Goal: Information Seeking & Learning: Find contact information

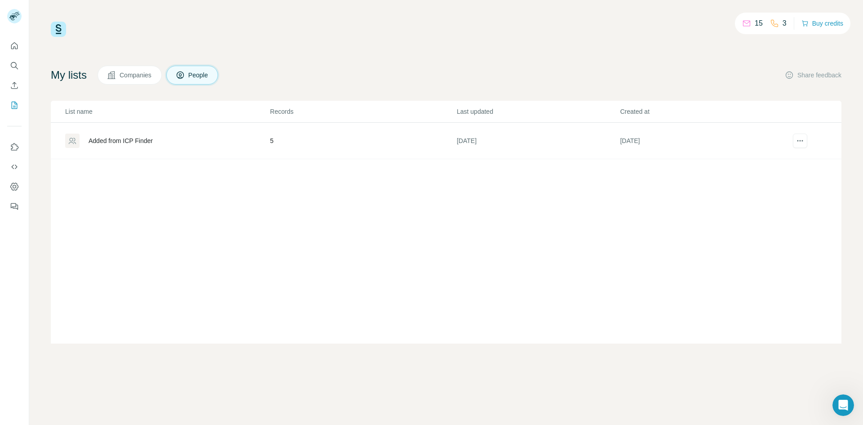
scroll to position [1, 0]
click at [13, 45] on icon "Quick start" at bounding box center [14, 45] width 9 height 9
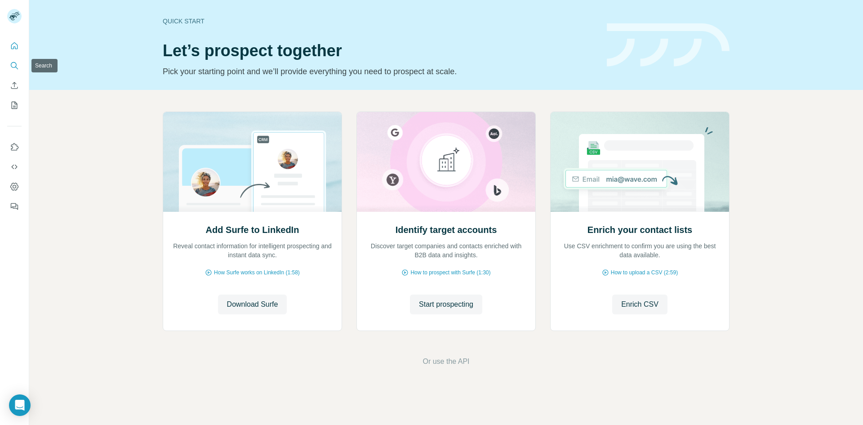
click at [18, 66] on icon "Search" at bounding box center [14, 65] width 9 height 9
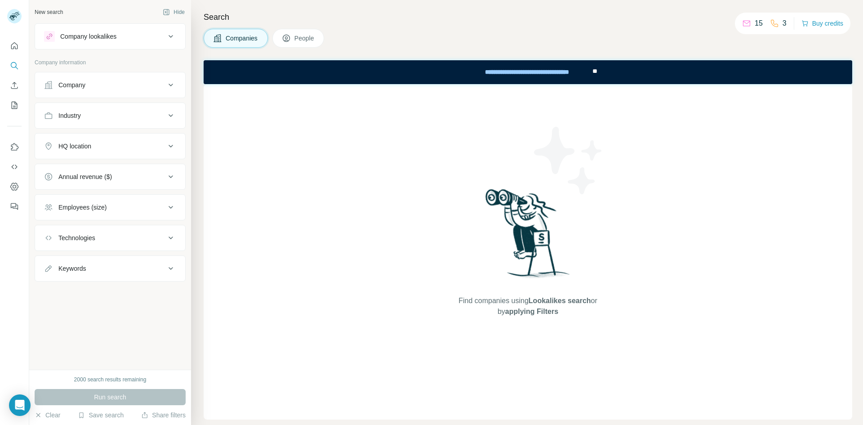
click at [108, 91] on button "Company" at bounding box center [110, 85] width 150 height 22
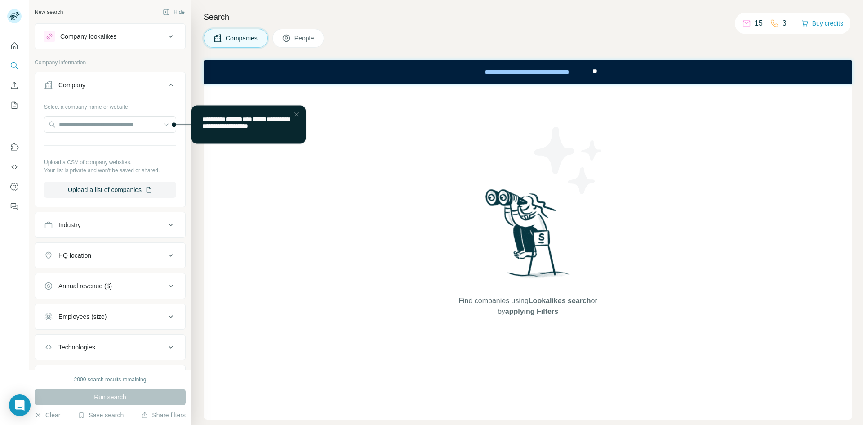
click at [100, 87] on div "Company" at bounding box center [104, 84] width 121 height 9
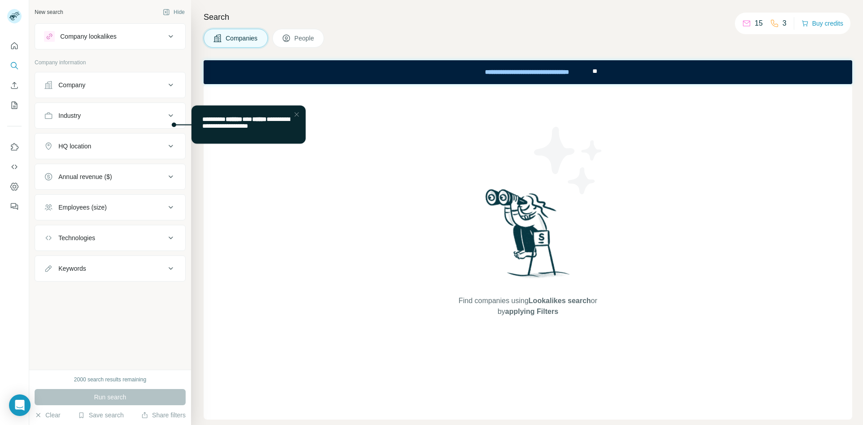
click at [103, 42] on button "Company lookalikes" at bounding box center [110, 37] width 150 height 22
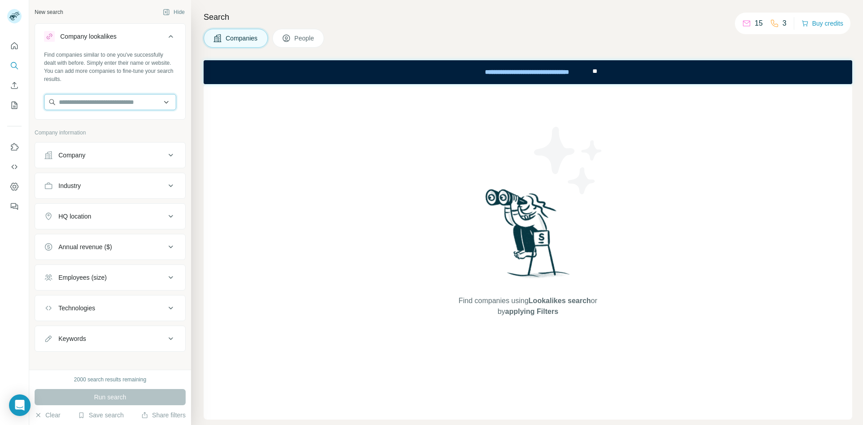
click at [99, 95] on input "text" at bounding box center [110, 102] width 132 height 16
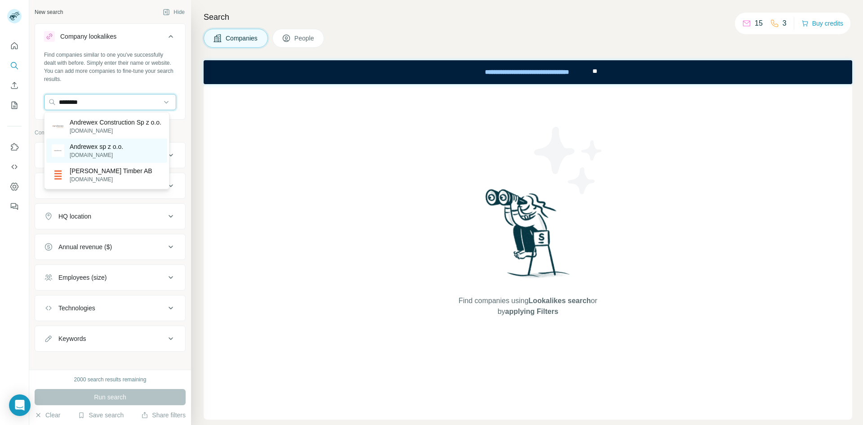
type input "********"
click at [137, 152] on div "Andrewex sp z o.o. [DOMAIN_NAME]" at bounding box center [106, 150] width 121 height 24
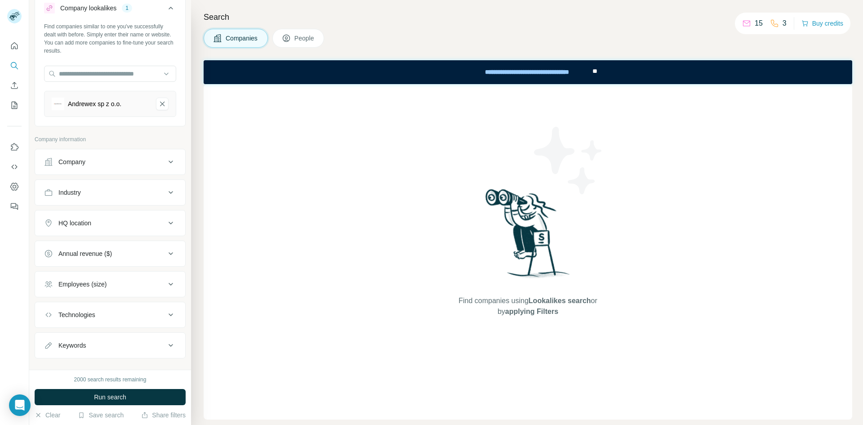
scroll to position [42, 0]
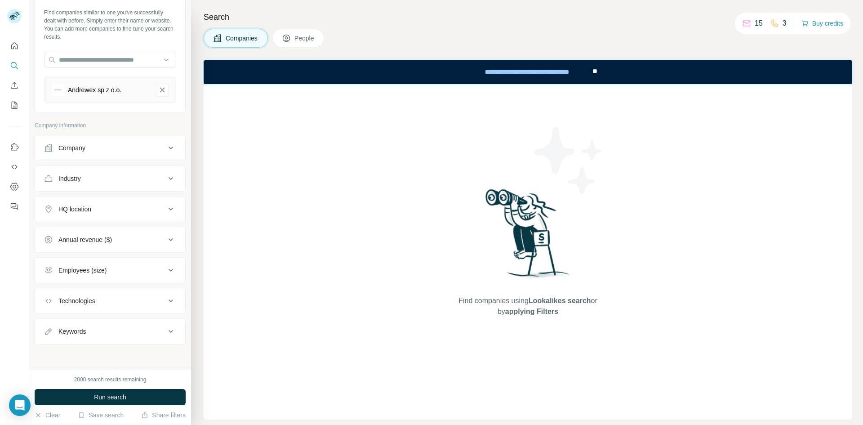
click at [96, 298] on div "Technologies" at bounding box center [104, 300] width 121 height 9
click at [99, 273] on div "Employees (size)" at bounding box center [82, 270] width 48 height 9
click at [100, 272] on div "Employees (size)" at bounding box center [82, 270] width 48 height 9
click at [85, 207] on div "HQ location" at bounding box center [74, 209] width 33 height 9
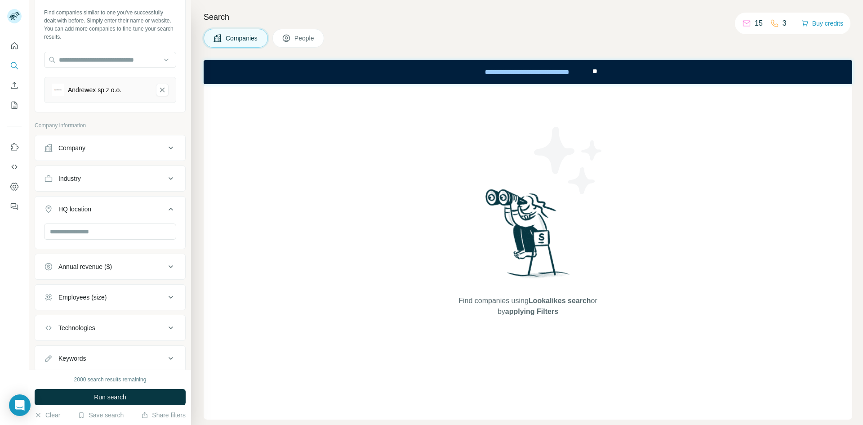
click at [85, 207] on div "HQ location" at bounding box center [74, 209] width 33 height 9
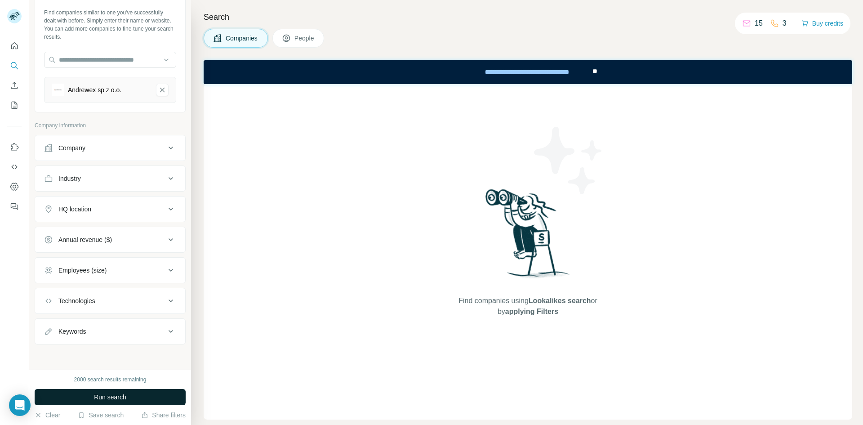
click at [155, 392] on button "Run search" at bounding box center [110, 397] width 151 height 16
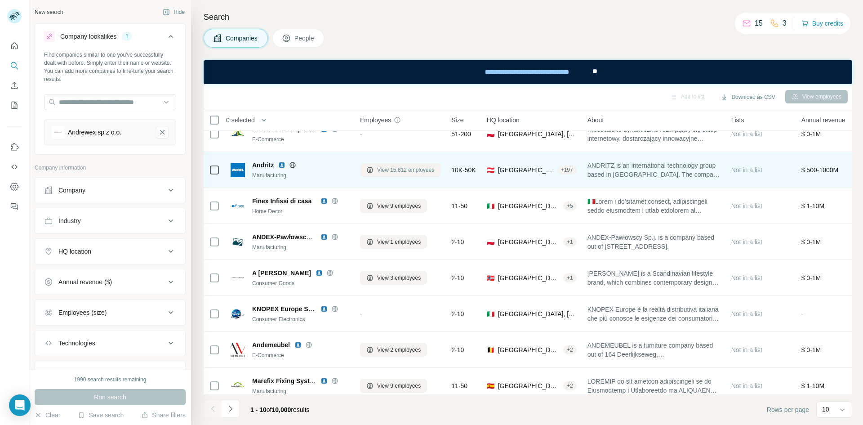
scroll to position [0, 0]
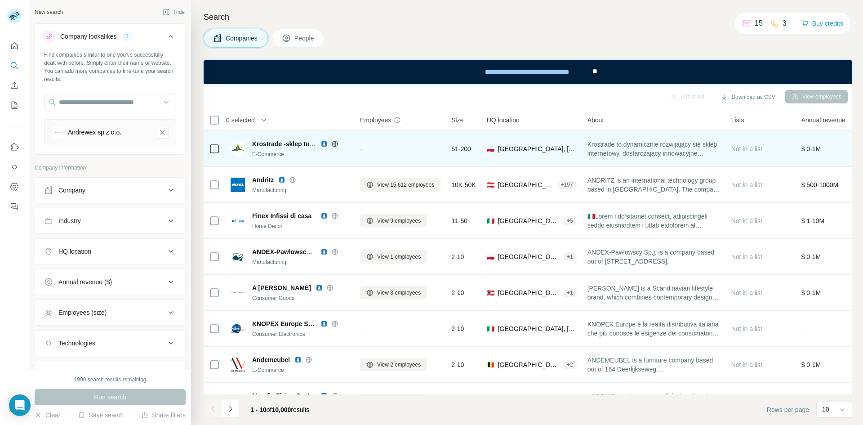
click at [294, 146] on span "Krostrade -sklep tunele foliowe" at bounding box center [299, 143] width 94 height 7
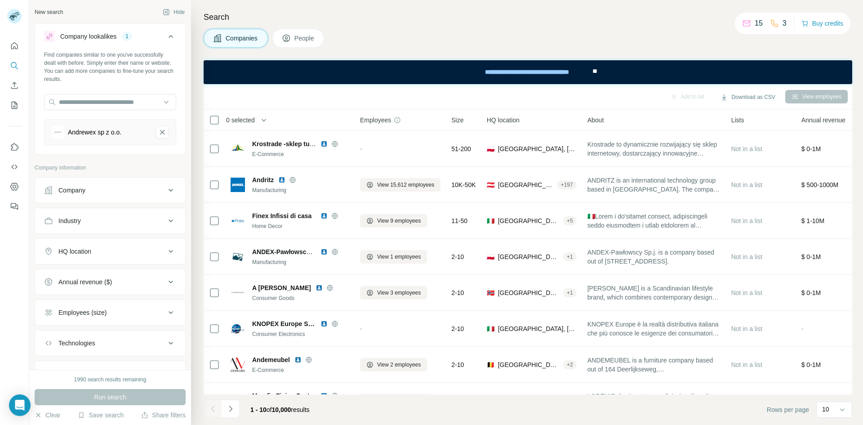
click at [313, 44] on button "People" at bounding box center [298, 38] width 52 height 19
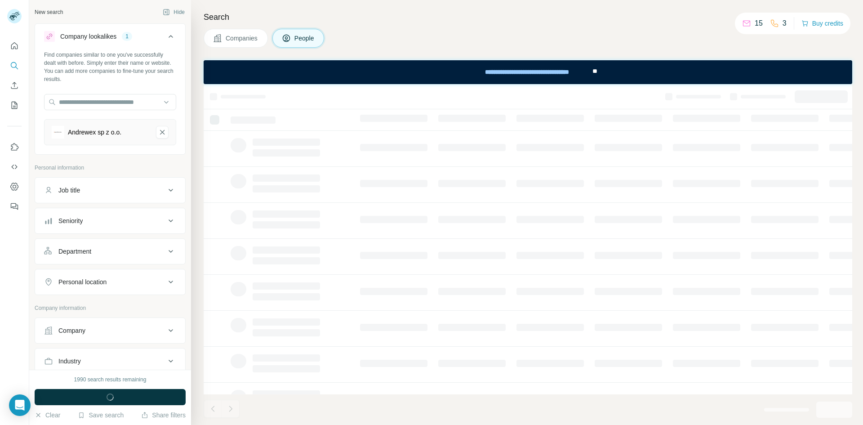
click at [253, 41] on span "Companies" at bounding box center [242, 38] width 33 height 9
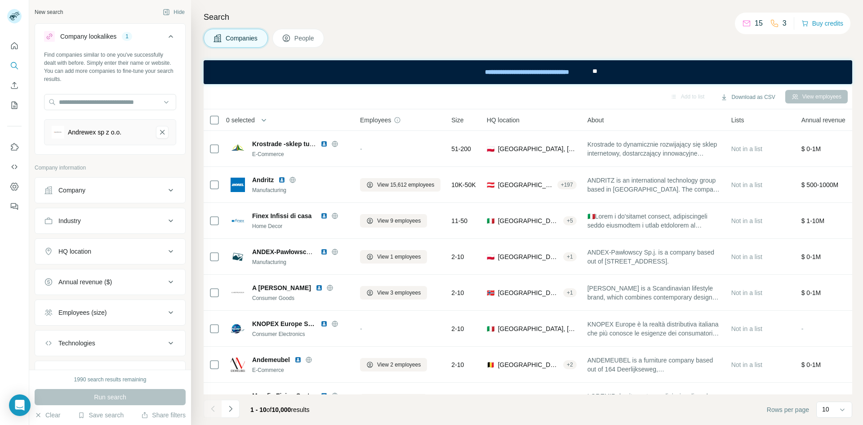
click at [282, 37] on icon at bounding box center [286, 38] width 9 height 9
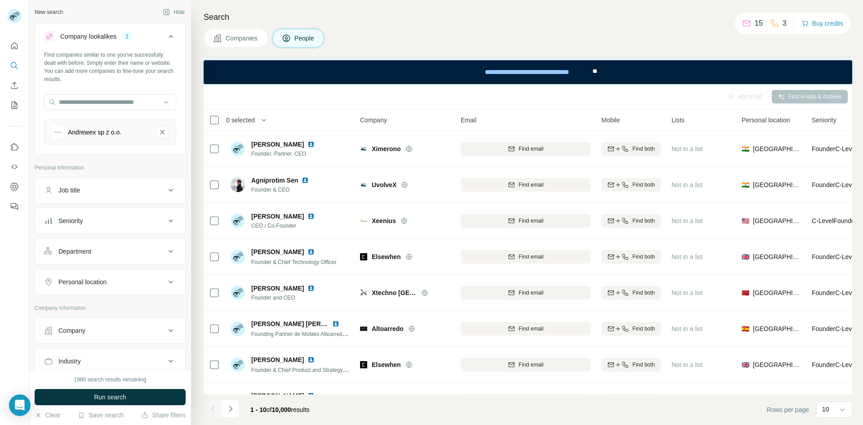
click at [233, 39] on span "Companies" at bounding box center [242, 38] width 33 height 9
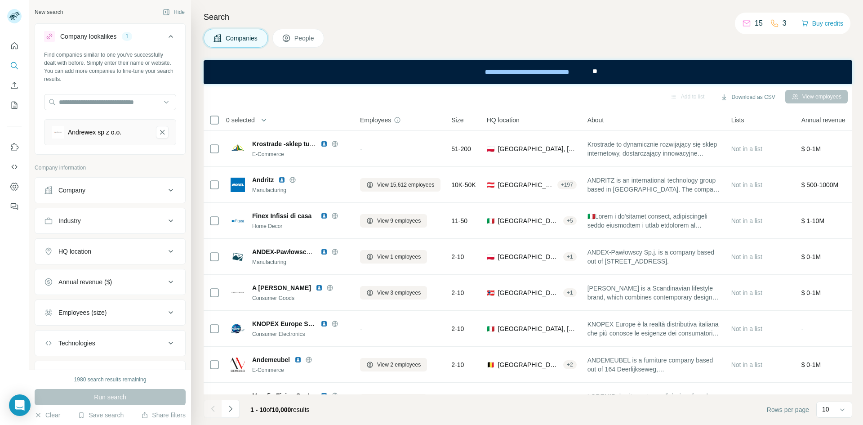
click at [309, 40] on span "People" at bounding box center [304, 38] width 21 height 9
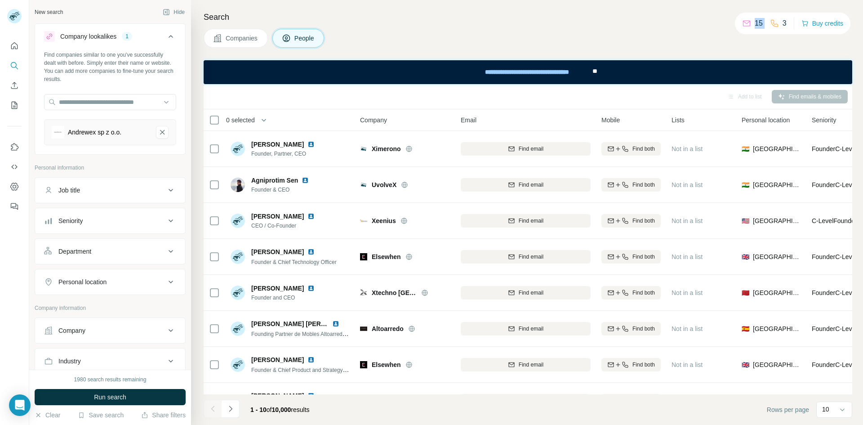
drag, startPoint x: 782, startPoint y: 26, endPoint x: 740, endPoint y: 22, distance: 42.4
click at [740, 22] on div "15 3 Buy credits" at bounding box center [793, 24] width 116 height 22
click at [739, 27] on div "15 3 Buy credits" at bounding box center [793, 24] width 116 height 22
drag, startPoint x: 788, startPoint y: 25, endPoint x: 747, endPoint y: 24, distance: 40.9
click at [747, 24] on div "15 3 Buy credits" at bounding box center [793, 24] width 116 height 22
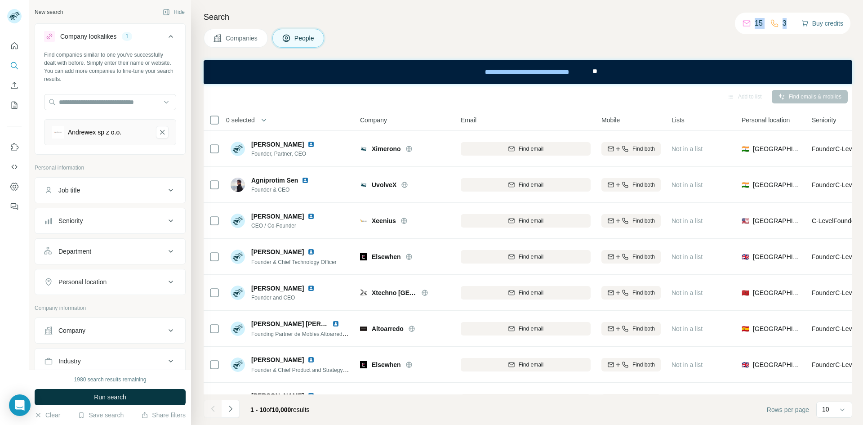
click at [842, 23] on button "Buy credits" at bounding box center [823, 23] width 42 height 13
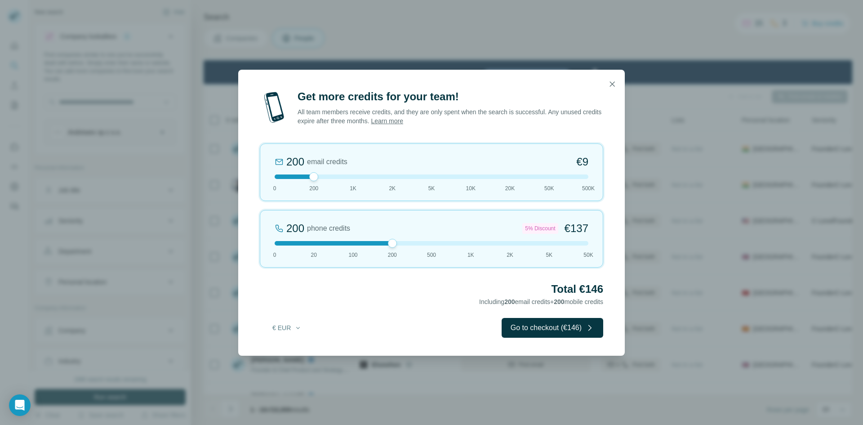
drag, startPoint x: 323, startPoint y: 241, endPoint x: 393, endPoint y: 254, distance: 71.3
click at [393, 254] on div "200 phone credits 5% Discount €137 0 20 100 200 500 1K 2K 5K 50K" at bounding box center [431, 239] width 343 height 58
drag, startPoint x: 310, startPoint y: 175, endPoint x: 388, endPoint y: 178, distance: 77.9
click at [388, 178] on div at bounding box center [392, 176] width 9 height 9
drag, startPoint x: 392, startPoint y: 238, endPoint x: 378, endPoint y: 245, distance: 15.3
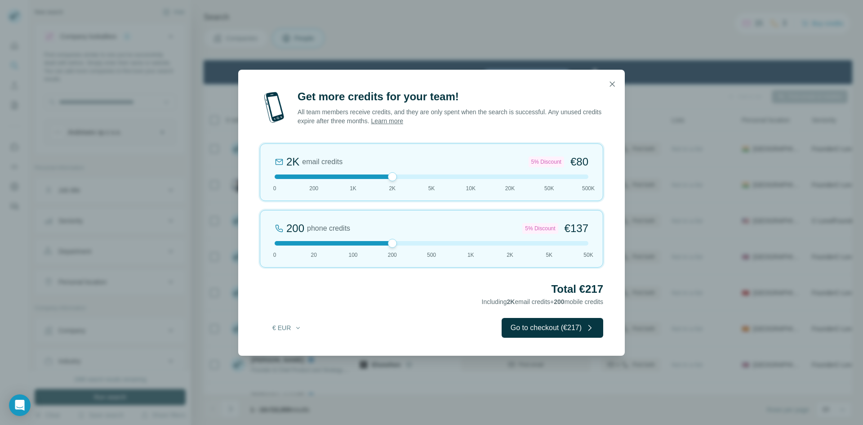
click at [371, 243] on div "200 phone credits 5% Discount €137 0 20 100 200 500 1K 2K 5K 50K" at bounding box center [431, 239] width 343 height 58
drag, startPoint x: 368, startPoint y: 243, endPoint x: 391, endPoint y: 243, distance: 22.9
click at [391, 243] on div at bounding box center [392, 243] width 9 height 9
click at [294, 329] on icon "button" at bounding box center [297, 327] width 7 height 7
click at [333, 289] on h2 "Total €217" at bounding box center [431, 289] width 343 height 14
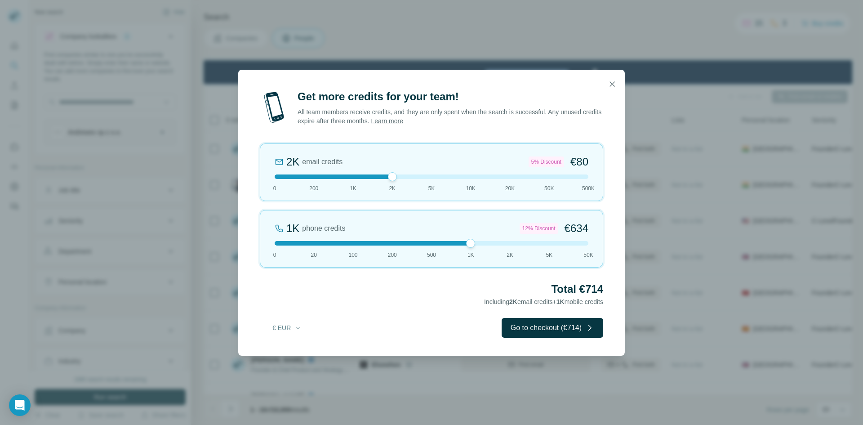
drag, startPoint x: 437, startPoint y: 243, endPoint x: 487, endPoint y: 241, distance: 50.8
click at [487, 241] on div at bounding box center [432, 243] width 314 height 4
drag, startPoint x: 392, startPoint y: 172, endPoint x: 463, endPoint y: 178, distance: 71.3
click at [463, 178] on div at bounding box center [432, 176] width 314 height 4
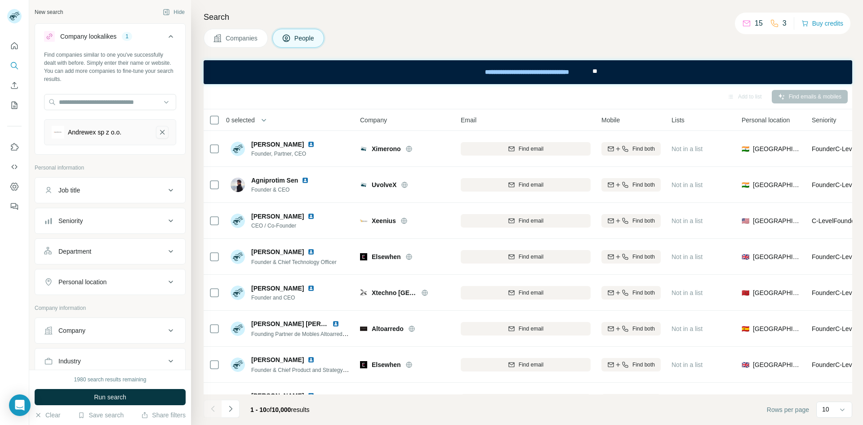
click at [158, 135] on icon "Andrewex sp z o.o.-remove-button" at bounding box center [162, 132] width 8 height 9
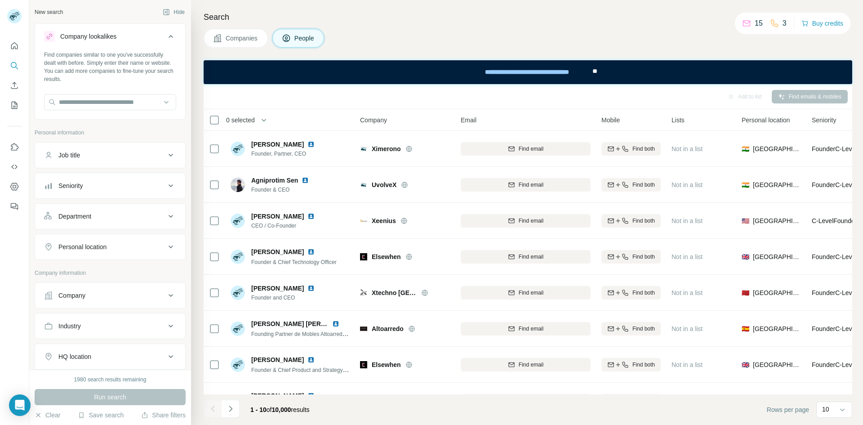
click at [119, 155] on div "Job title" at bounding box center [104, 155] width 121 height 9
click at [114, 148] on button "Job title" at bounding box center [110, 156] width 150 height 25
click at [103, 293] on div "Company" at bounding box center [104, 295] width 121 height 9
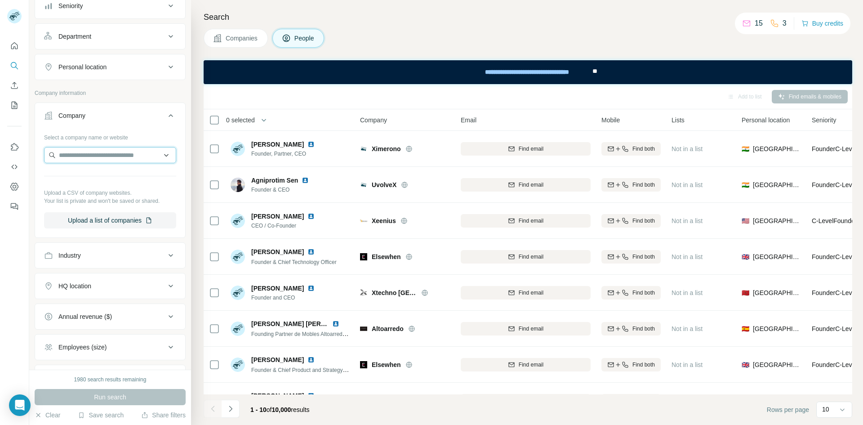
click at [95, 160] on input "text" at bounding box center [110, 155] width 132 height 16
type input "*"
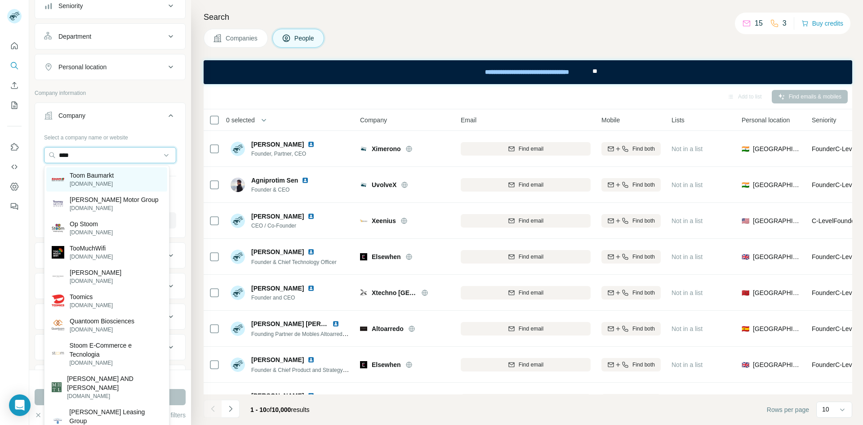
type input "****"
click at [102, 179] on p "Toom Baumarkt" at bounding box center [92, 175] width 44 height 9
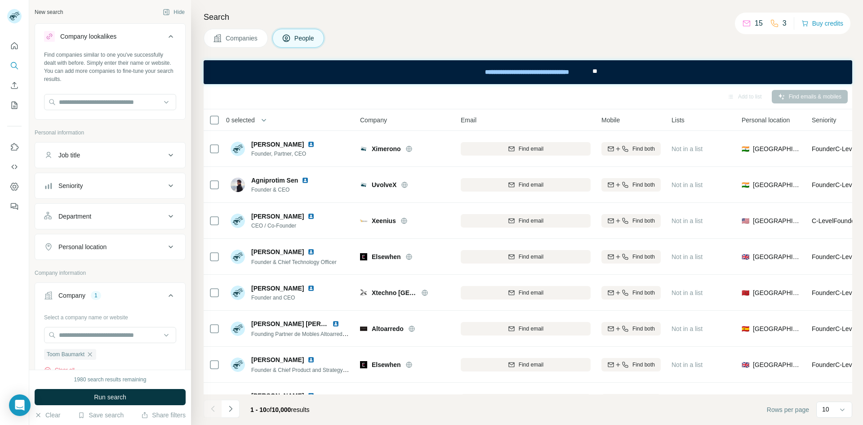
click at [102, 161] on button "Job title" at bounding box center [110, 155] width 150 height 22
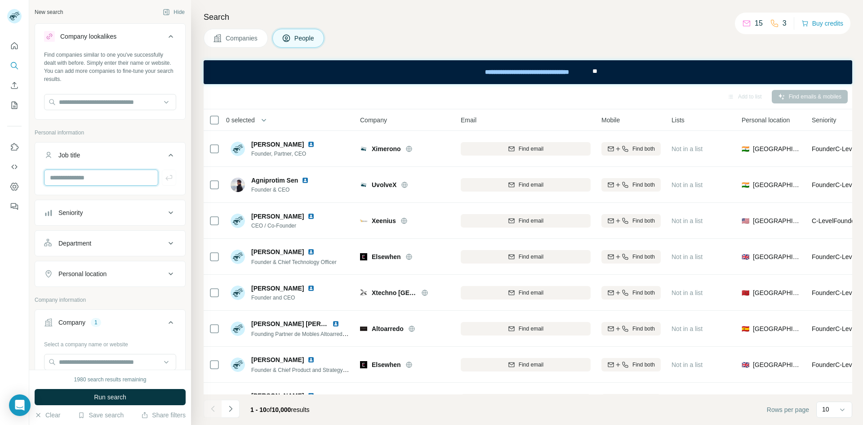
click at [102, 178] on input "text" at bounding box center [101, 177] width 114 height 16
click at [119, 205] on button "Seniority" at bounding box center [110, 213] width 150 height 22
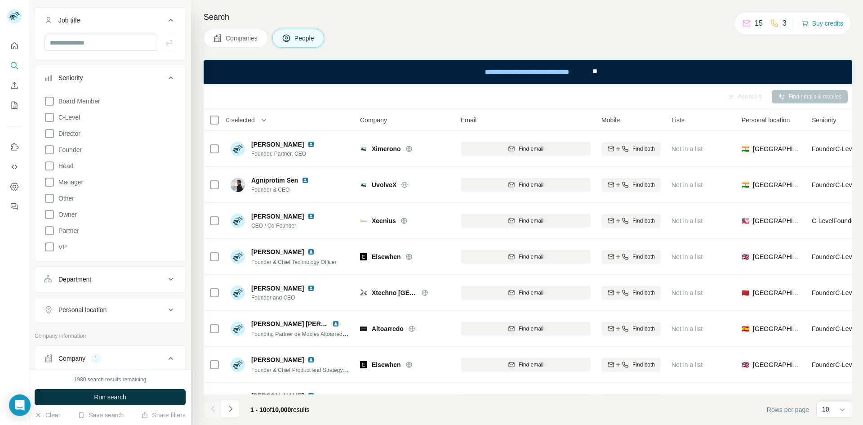
click at [92, 74] on div "Seniority" at bounding box center [104, 77] width 121 height 9
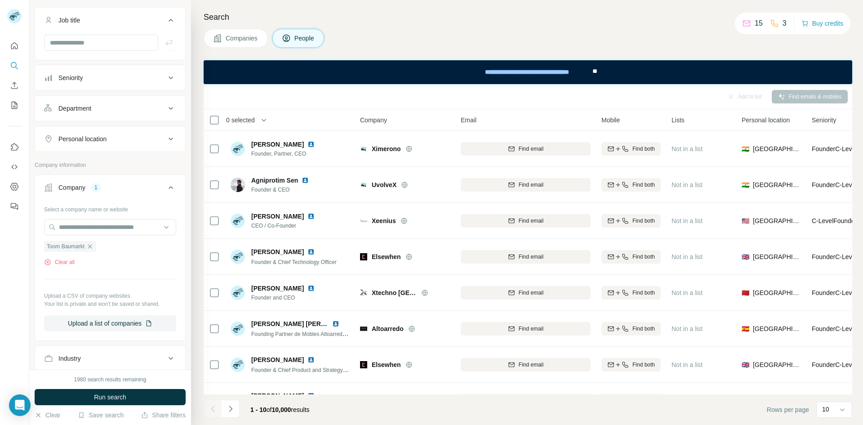
click at [89, 84] on button "Seniority" at bounding box center [110, 78] width 150 height 22
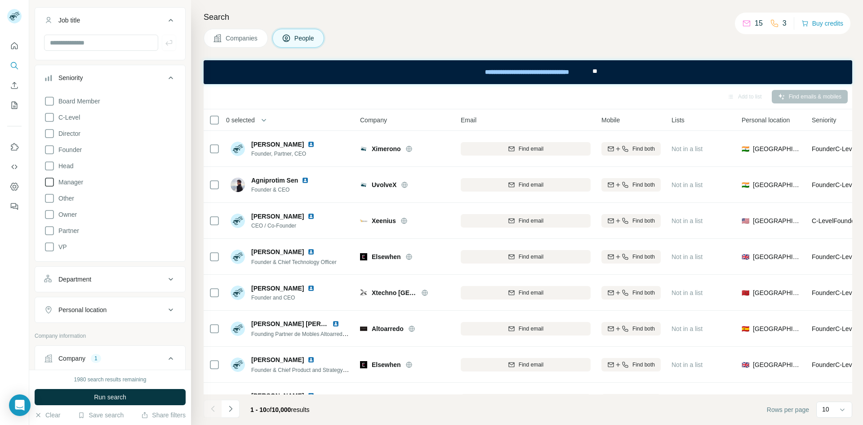
click at [58, 178] on span "Manager" at bounding box center [69, 182] width 28 height 9
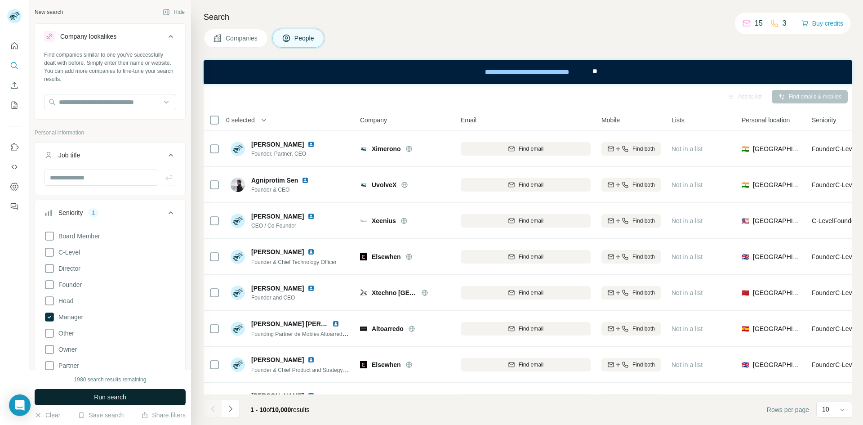
click at [119, 394] on span "Run search" at bounding box center [110, 396] width 32 height 9
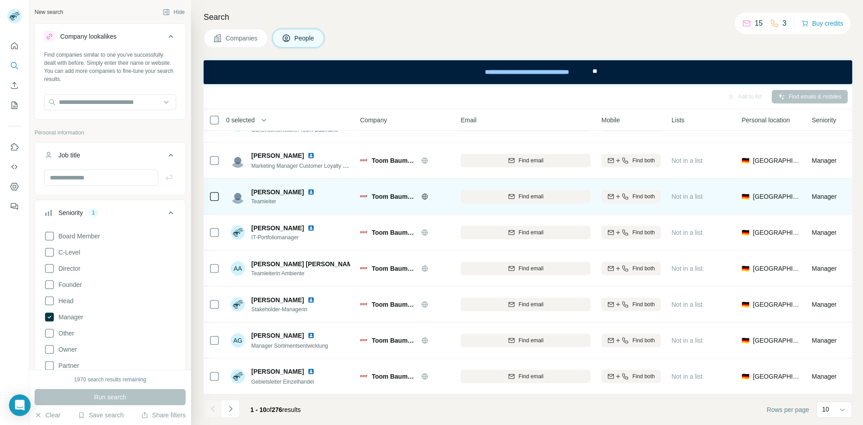
scroll to position [101, 0]
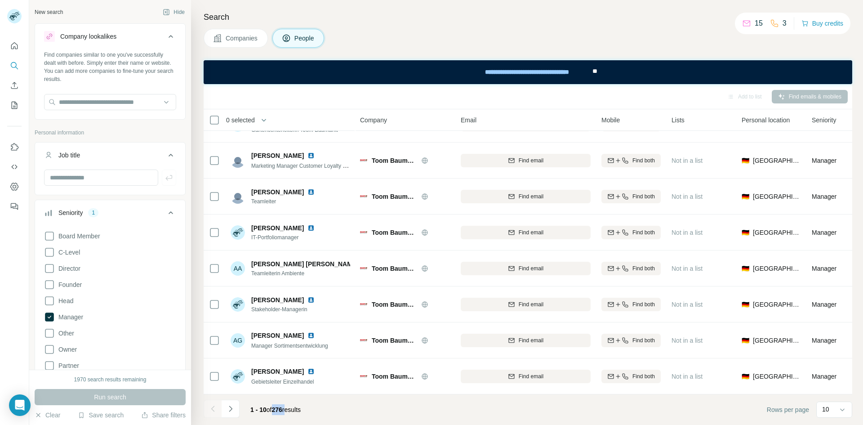
drag, startPoint x: 290, startPoint y: 410, endPoint x: 274, endPoint y: 411, distance: 16.7
click at [274, 411] on span "1 - 10 of 276 results" at bounding box center [275, 409] width 50 height 7
click at [316, 408] on footer "1 - 10 of 276 results Rows per page 10" at bounding box center [528, 409] width 649 height 31
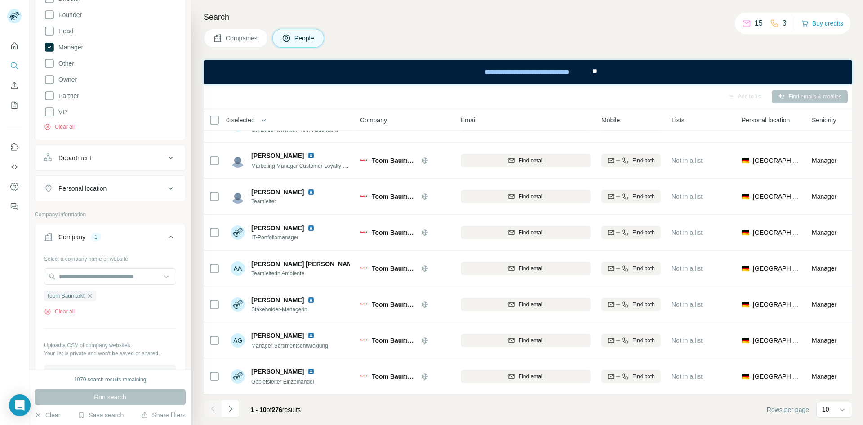
scroll to position [0, 0]
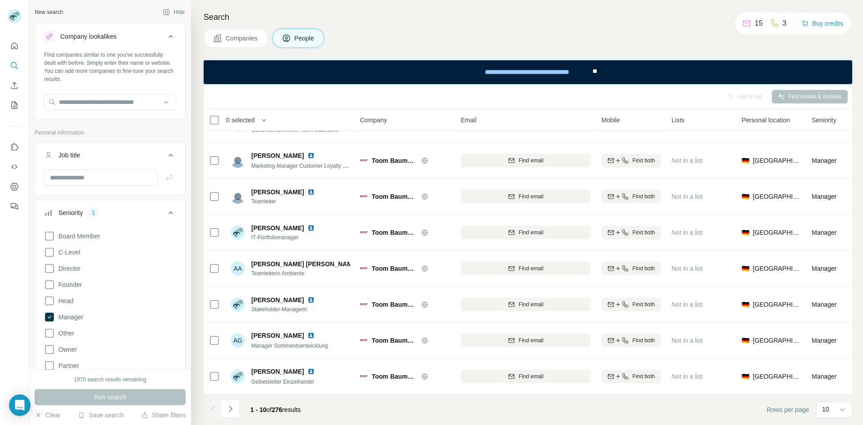
click at [117, 147] on button "Job title" at bounding box center [110, 156] width 150 height 25
click at [122, 175] on button "Seniority 1" at bounding box center [110, 187] width 150 height 25
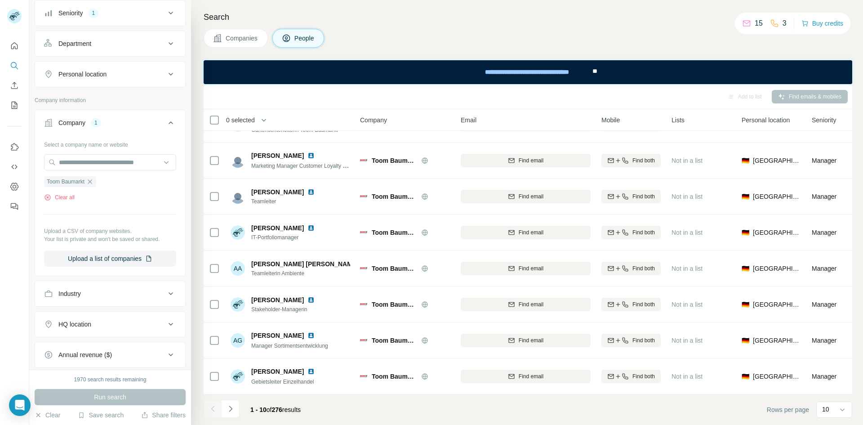
scroll to position [352, 0]
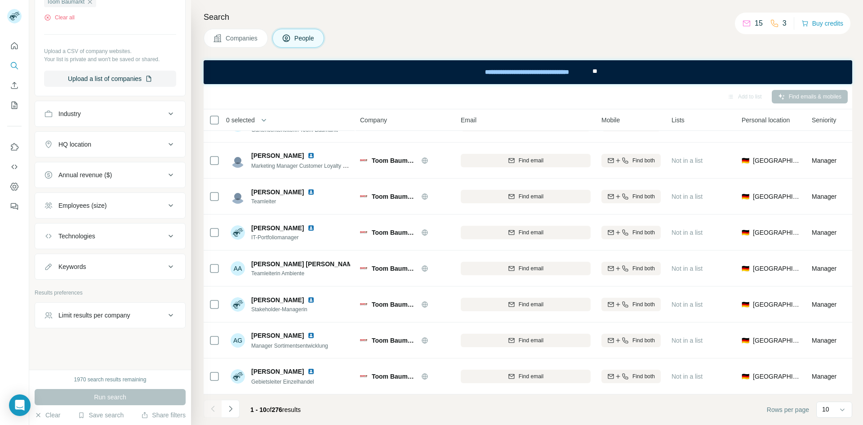
click at [115, 314] on div "Limit results per company" at bounding box center [94, 315] width 72 height 9
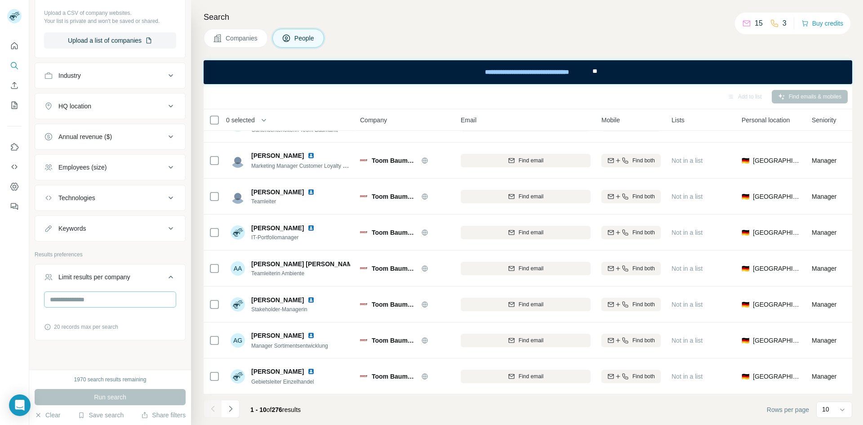
scroll to position [403, 0]
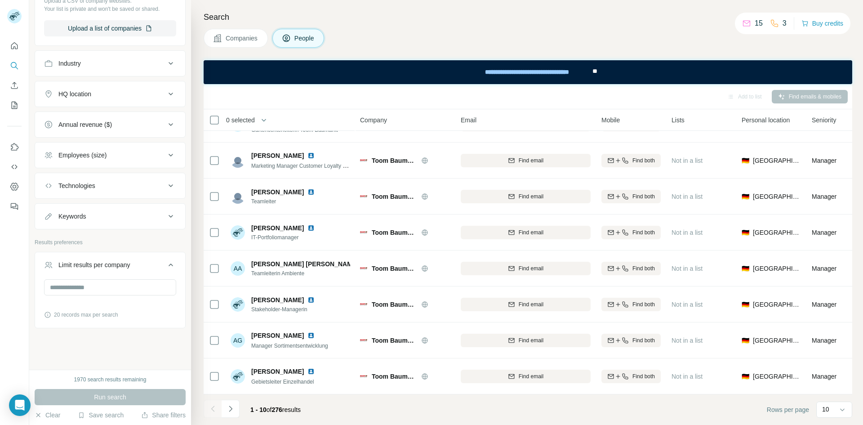
click at [112, 262] on div "Limit results per company" at bounding box center [94, 264] width 72 height 9
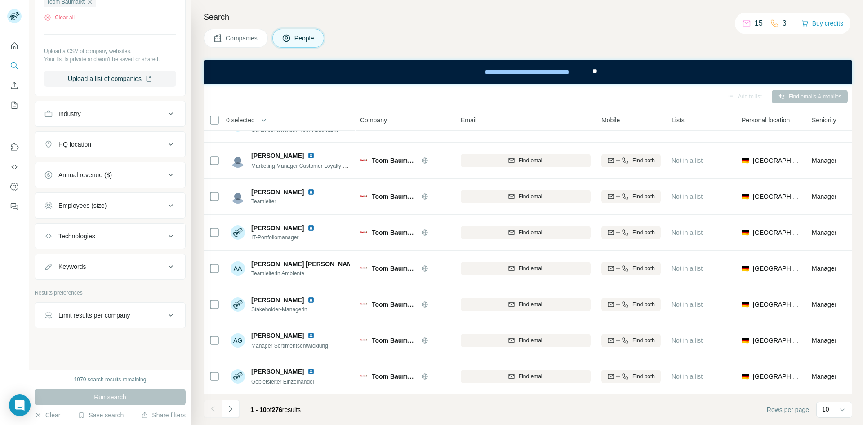
scroll to position [352, 0]
click at [98, 216] on button "Employees (size)" at bounding box center [110, 206] width 150 height 22
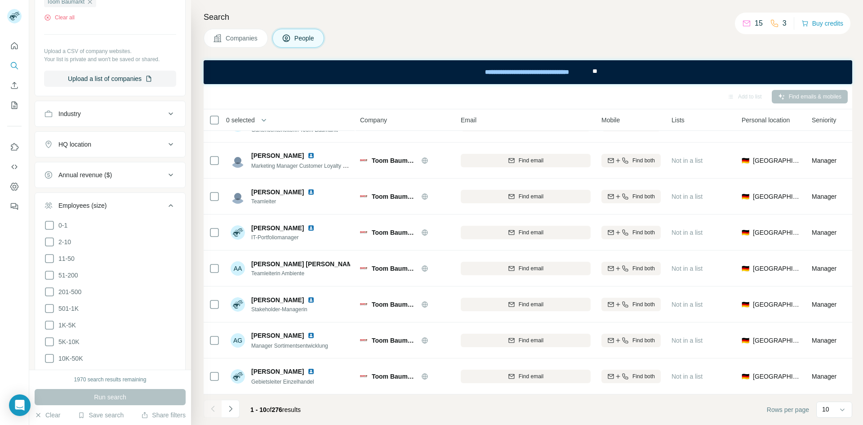
click at [99, 214] on button "Employees (size)" at bounding box center [110, 207] width 150 height 25
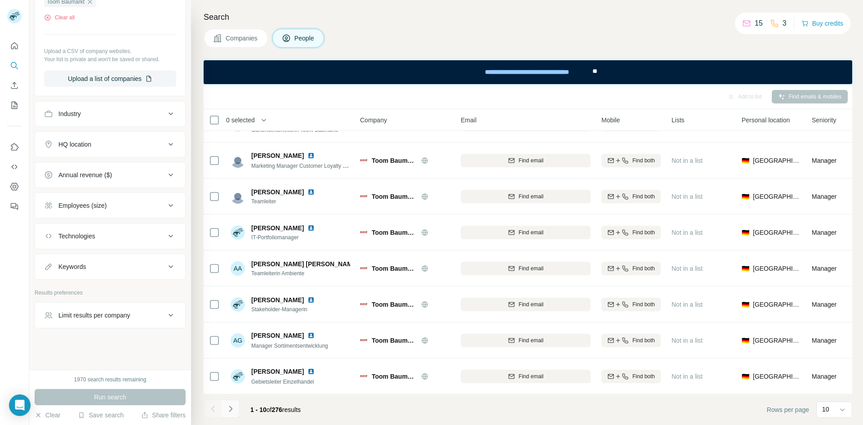
click at [232, 410] on icon "Navigate to next page" at bounding box center [230, 408] width 9 height 9
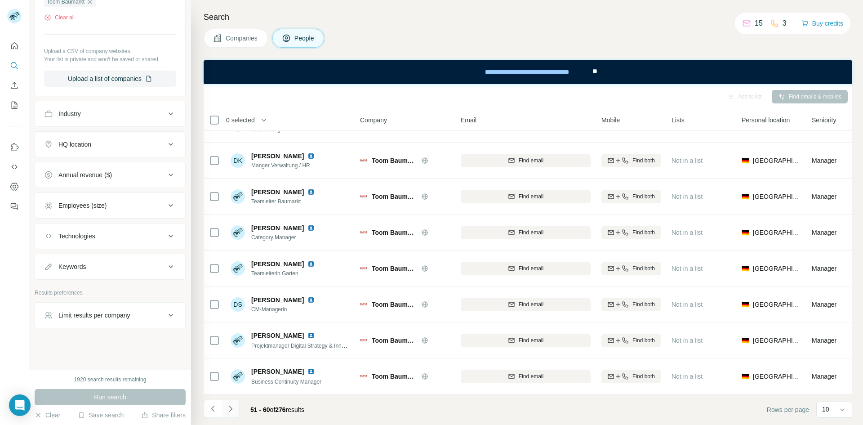
click at [232, 410] on icon "Navigate to next page" at bounding box center [230, 408] width 9 height 9
click at [231, 409] on icon "Navigate to next page" at bounding box center [230, 408] width 9 height 9
click at [235, 407] on button "Navigate to next page" at bounding box center [231, 409] width 18 height 18
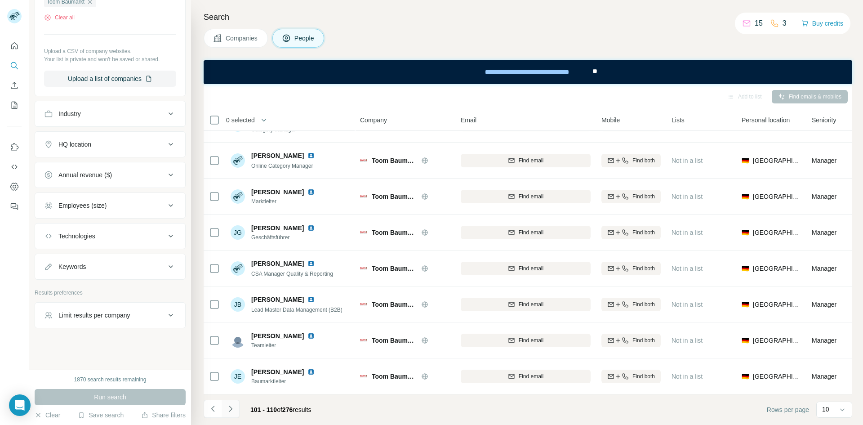
click at [235, 407] on button "Navigate to next page" at bounding box center [231, 409] width 18 height 18
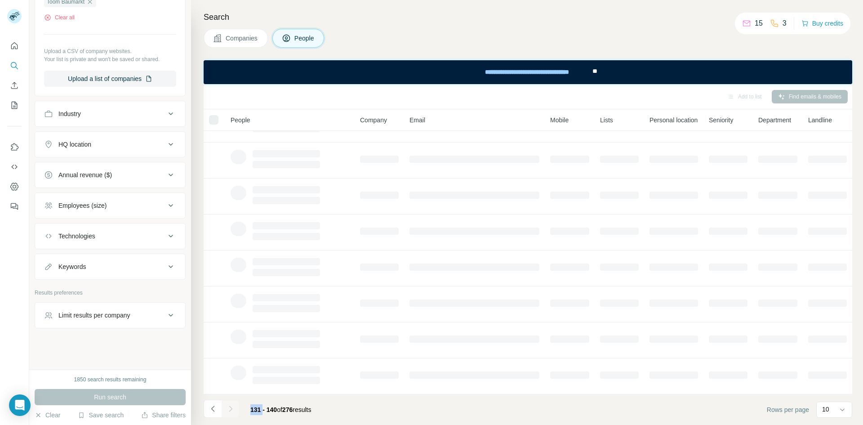
click at [235, 407] on div at bounding box center [231, 409] width 18 height 18
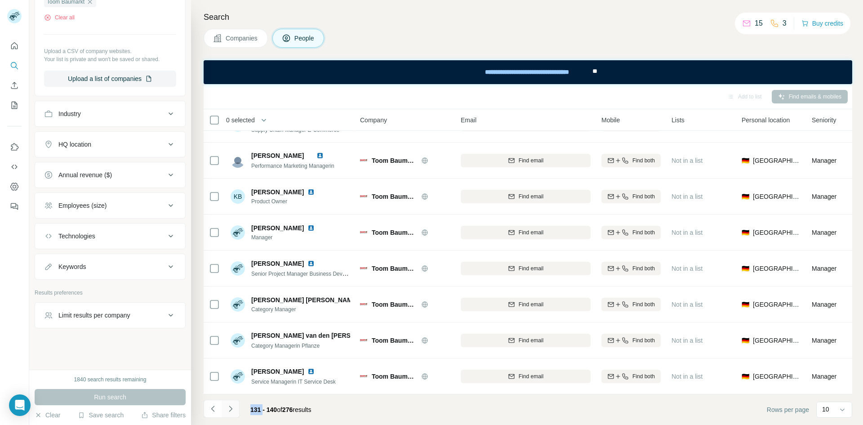
click at [232, 410] on icon "Navigate to next page" at bounding box center [230, 408] width 9 height 9
click at [231, 410] on icon "Navigate to next page" at bounding box center [230, 408] width 9 height 9
click at [231, 411] on icon "Navigate to next page" at bounding box center [230, 408] width 9 height 9
click at [231, 409] on icon "Navigate to next page" at bounding box center [230, 408] width 9 height 9
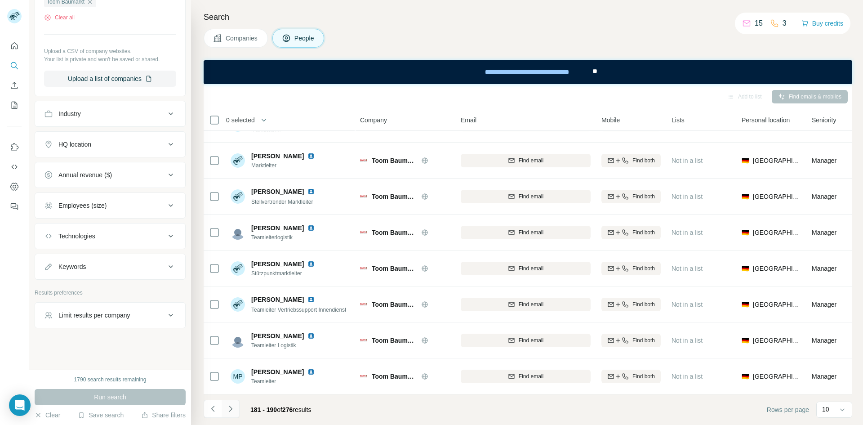
click at [231, 409] on icon "Navigate to next page" at bounding box center [230, 408] width 9 height 9
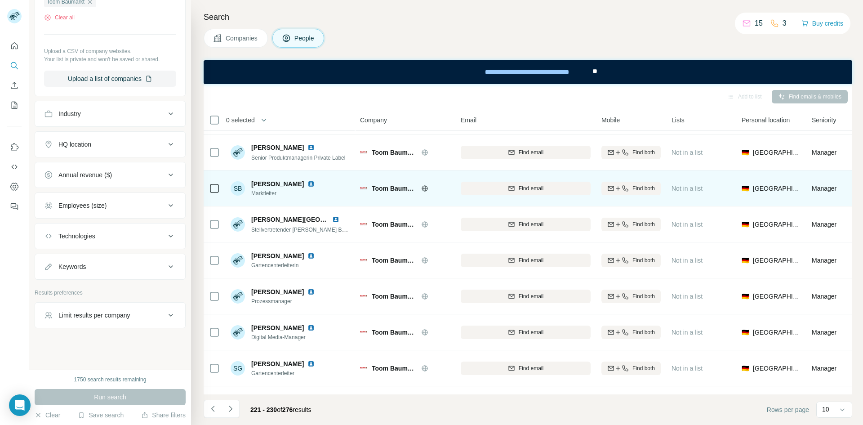
scroll to position [101, 0]
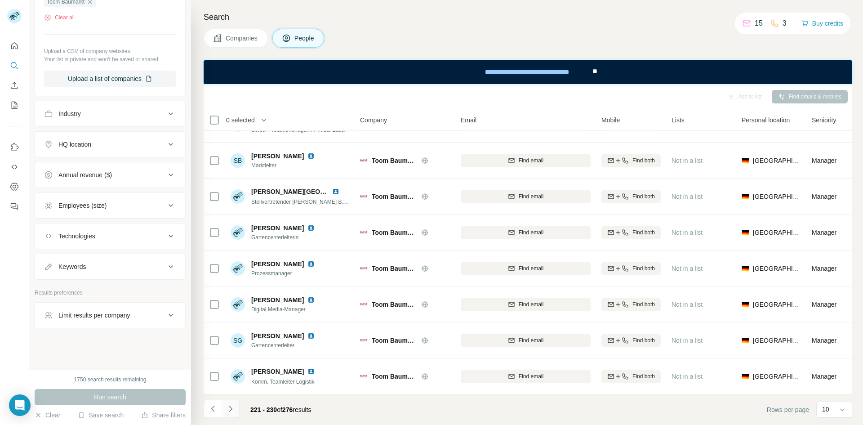
click at [232, 408] on icon "Navigate to next page" at bounding box center [230, 408] width 9 height 9
click at [230, 410] on icon "Navigate to next page" at bounding box center [230, 409] width 3 height 6
click at [232, 413] on button "Navigate to next page" at bounding box center [231, 409] width 18 height 18
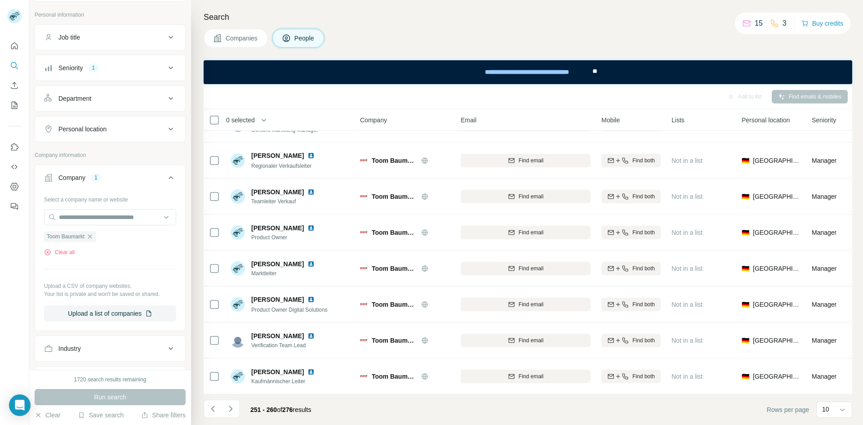
scroll to position [83, 0]
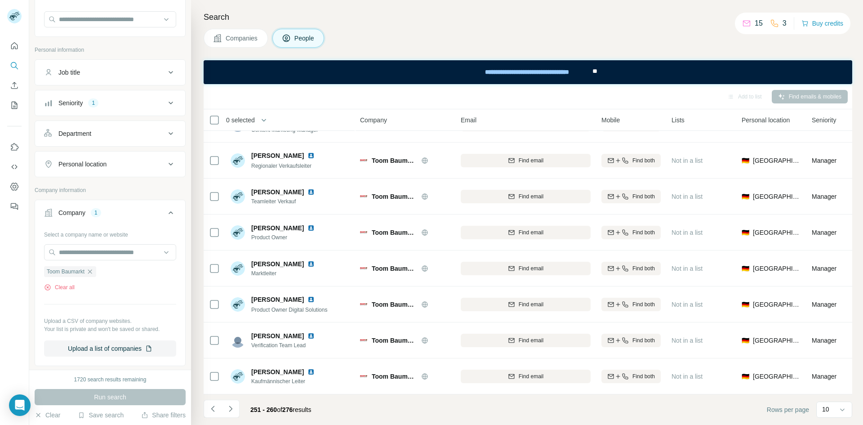
click at [134, 114] on div "Seniority 1" at bounding box center [110, 103] width 151 height 26
click at [134, 107] on button "Seniority 1" at bounding box center [110, 103] width 150 height 22
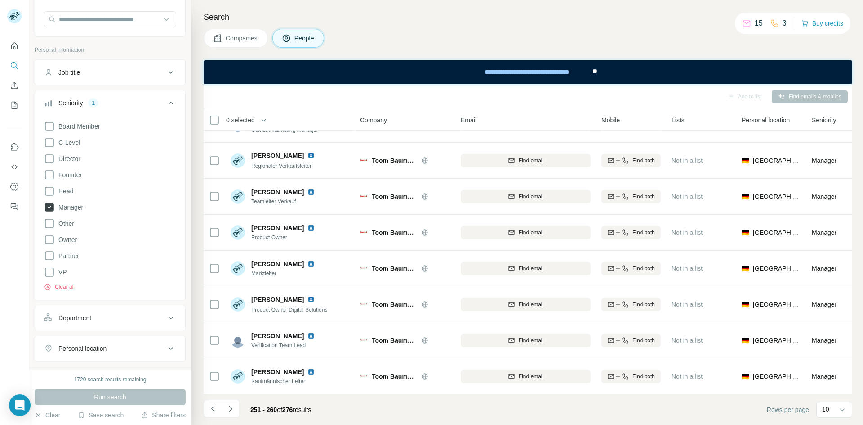
click at [49, 208] on icon at bounding box center [50, 207] width 4 height 3
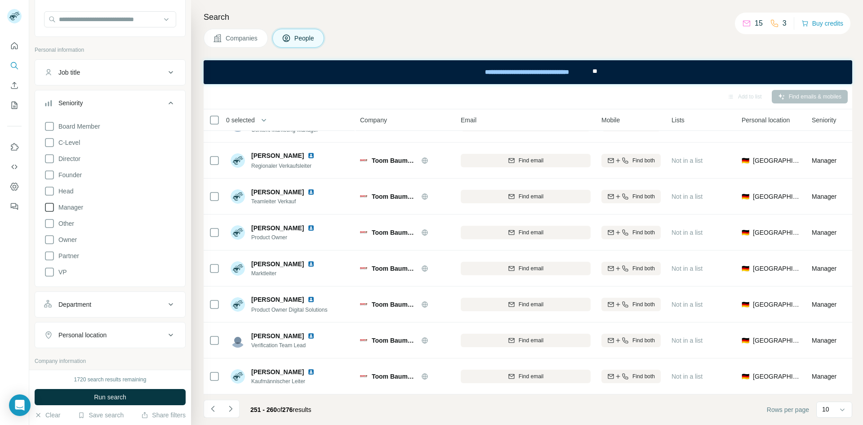
click at [92, 106] on div "Seniority" at bounding box center [104, 102] width 121 height 9
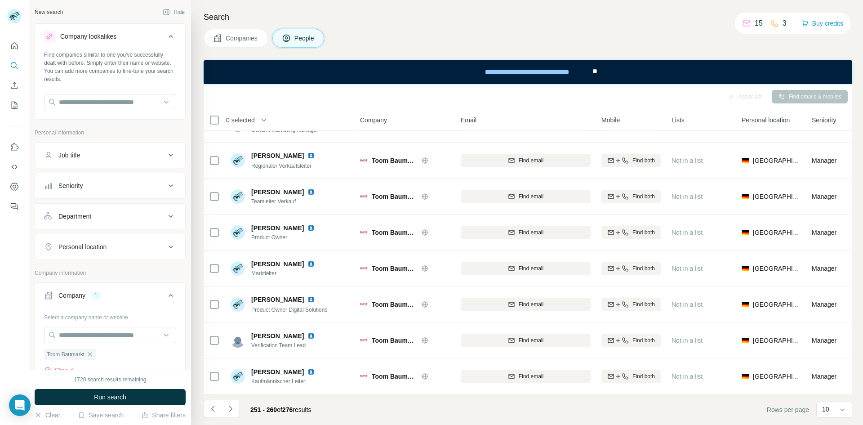
click at [120, 251] on div "Personal location" at bounding box center [104, 246] width 121 height 9
click at [121, 250] on div "Personal location" at bounding box center [104, 246] width 121 height 9
click at [105, 214] on div "Department" at bounding box center [104, 216] width 121 height 9
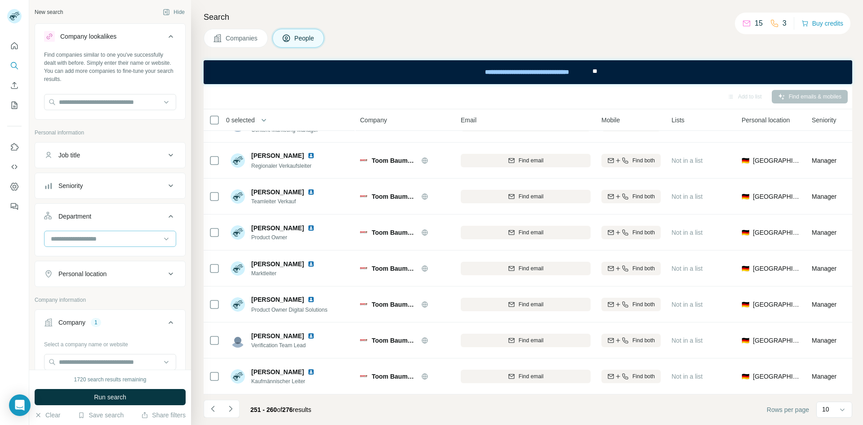
click at [116, 231] on div at bounding box center [105, 238] width 111 height 15
click at [121, 106] on input "text" at bounding box center [110, 102] width 132 height 16
click at [146, 101] on input "text" at bounding box center [110, 102] width 132 height 16
click at [143, 84] on div "Find companies similar to one you've successfully dealt with before. Simply ent…" at bounding box center [110, 84] width 150 height 67
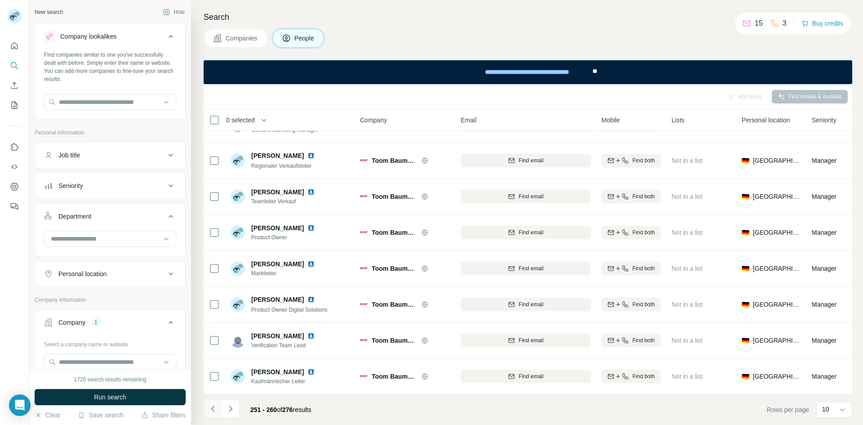
click at [214, 412] on icon "Navigate to previous page" at bounding box center [213, 408] width 9 height 9
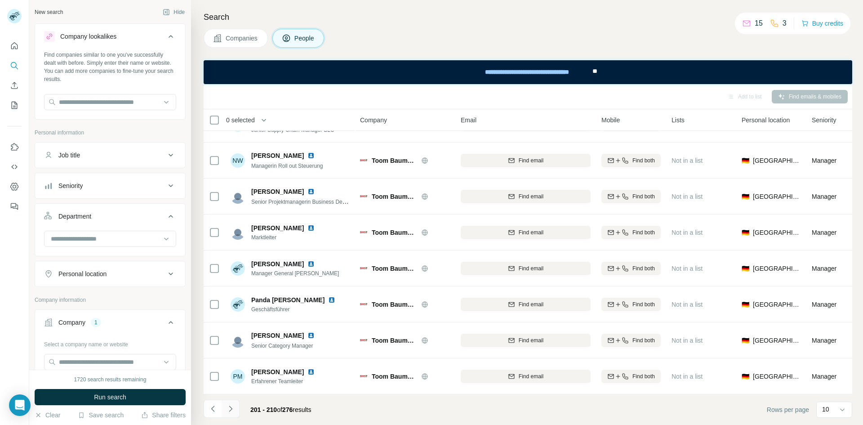
click at [229, 406] on icon "Navigate to next page" at bounding box center [230, 409] width 3 height 6
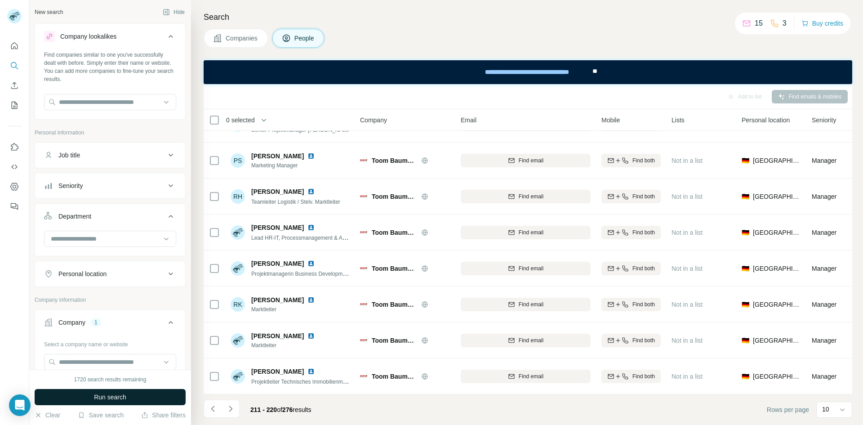
click at [162, 401] on button "Run search" at bounding box center [110, 397] width 151 height 16
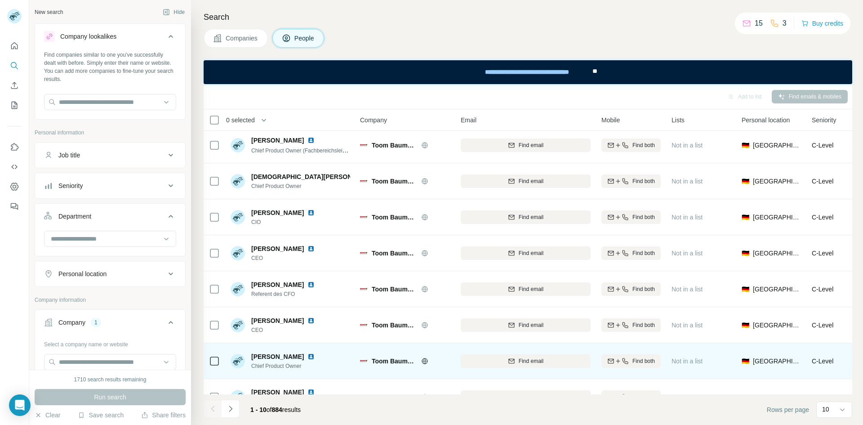
scroll to position [0, 0]
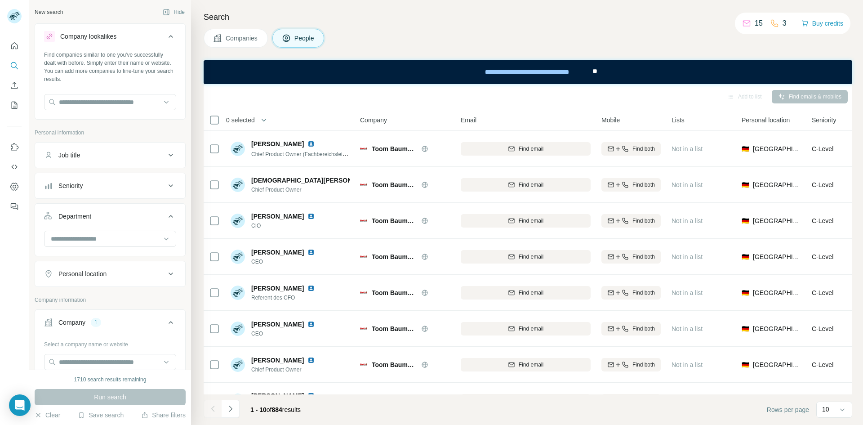
click at [113, 209] on button "Department" at bounding box center [110, 217] width 150 height 25
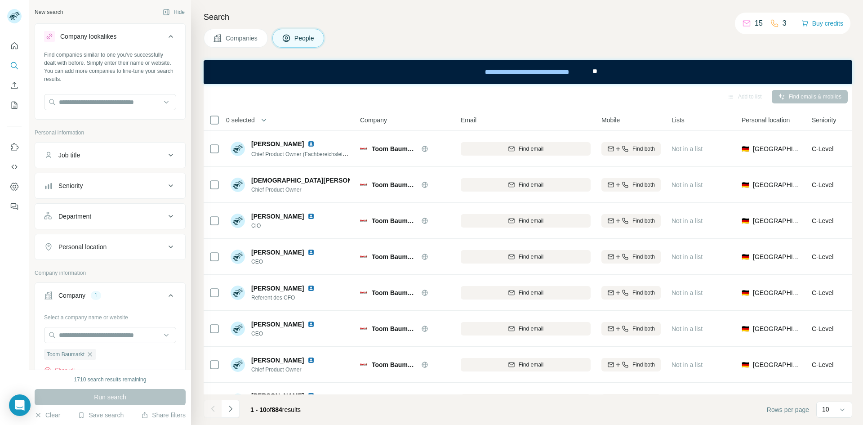
click at [120, 299] on div "Company 1" at bounding box center [104, 295] width 121 height 9
click at [232, 34] on span "Companies" at bounding box center [242, 38] width 33 height 9
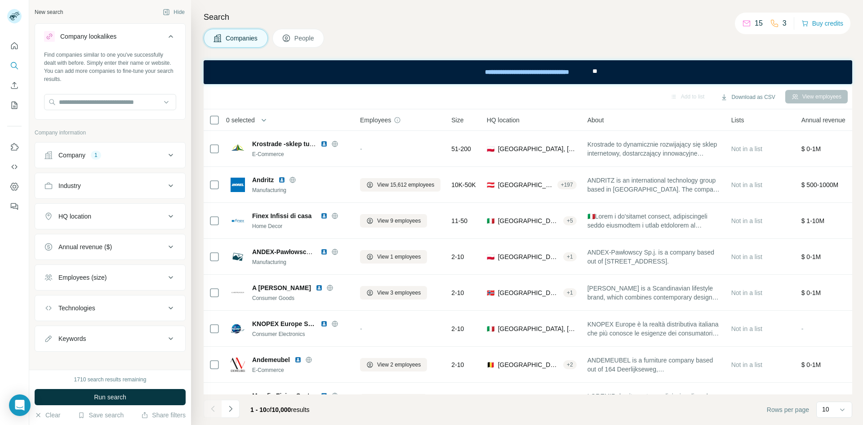
click at [288, 37] on icon at bounding box center [286, 38] width 9 height 9
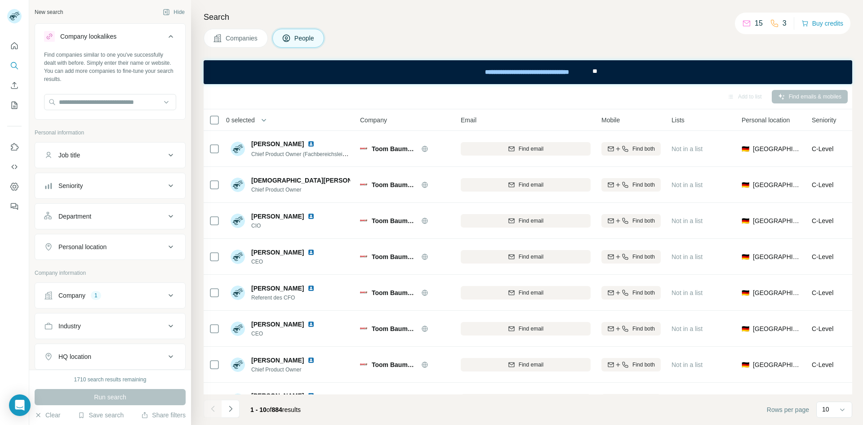
click at [126, 155] on div "Job title" at bounding box center [104, 155] width 121 height 9
click at [117, 174] on input "text" at bounding box center [101, 177] width 114 height 16
type input "*********"
click at [135, 397] on div "Run search" at bounding box center [110, 397] width 151 height 16
click at [107, 191] on div "*********" at bounding box center [110, 180] width 150 height 23
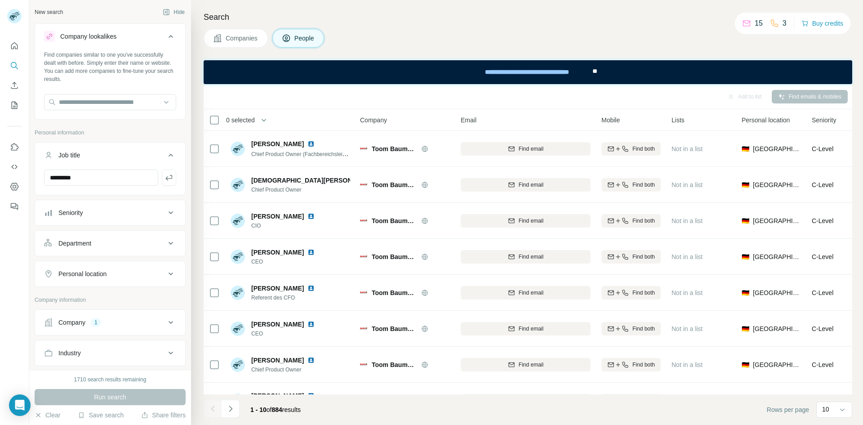
scroll to position [90, 0]
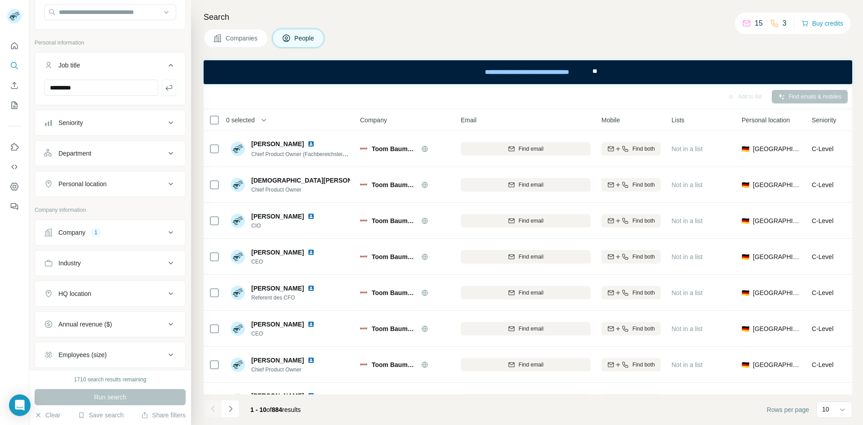
click at [124, 235] on div "Company 1" at bounding box center [104, 232] width 121 height 9
click at [82, 93] on input "*********" at bounding box center [101, 88] width 114 height 16
click at [165, 87] on icon "button" at bounding box center [169, 87] width 9 height 9
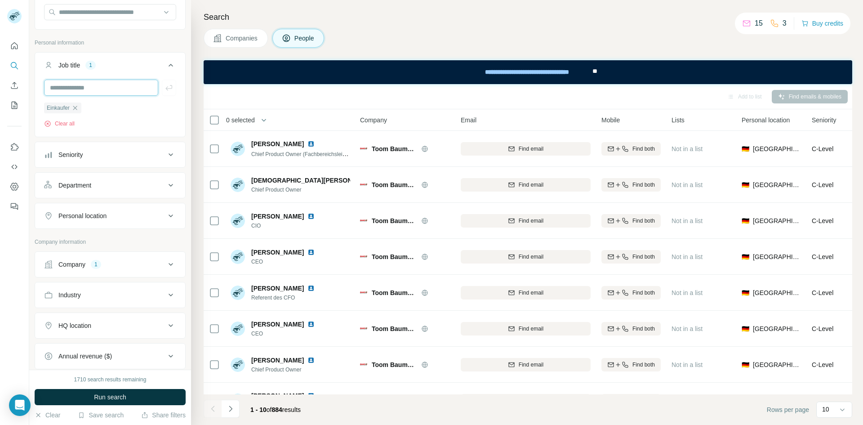
click at [113, 87] on input "text" at bounding box center [101, 88] width 114 height 16
type input "*****"
click at [165, 86] on icon "button" at bounding box center [169, 87] width 9 height 9
click at [119, 397] on span "Run search" at bounding box center [110, 396] width 32 height 9
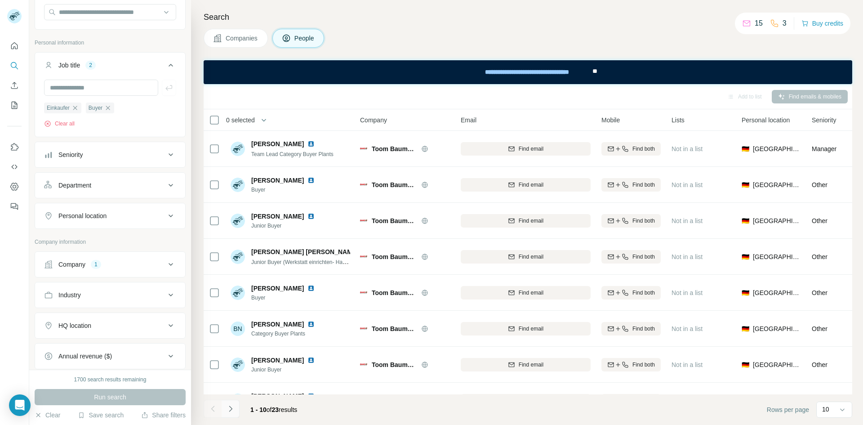
click at [229, 412] on icon "Navigate to next page" at bounding box center [230, 408] width 9 height 9
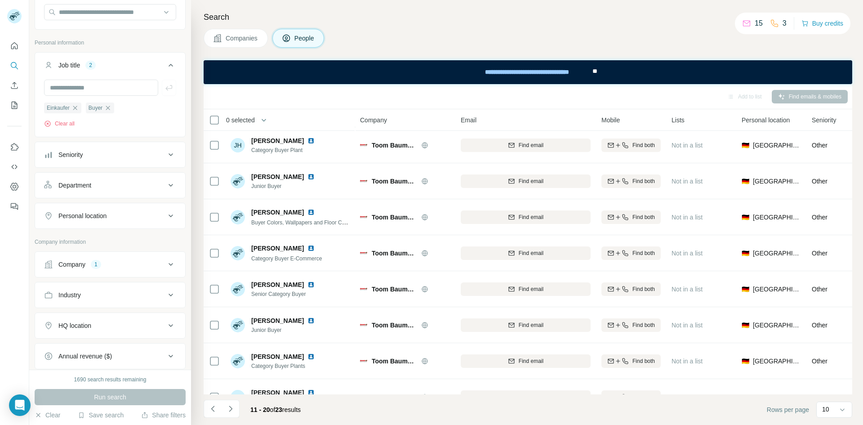
scroll to position [101, 0]
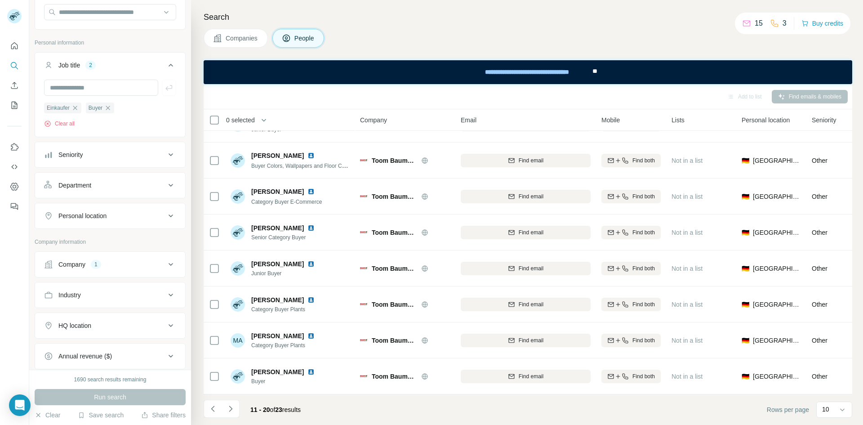
click at [241, 407] on div "11 - 20 of 23 results" at bounding box center [256, 410] width 104 height 20
click at [234, 409] on icon "Navigate to next page" at bounding box center [230, 408] width 9 height 9
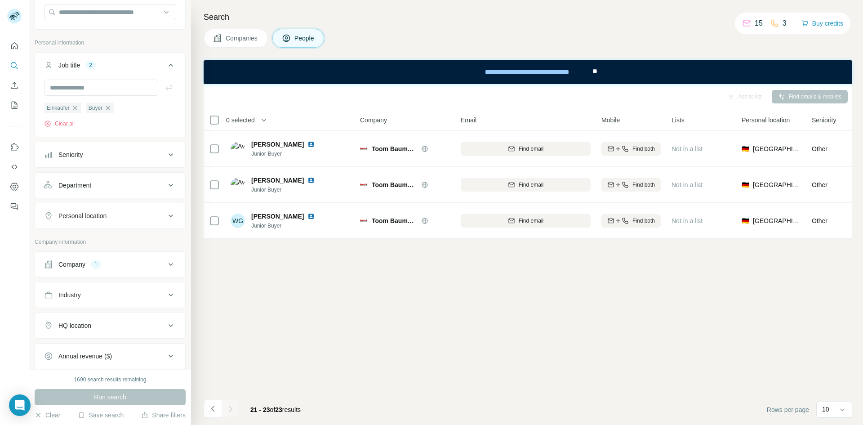
scroll to position [0, 0]
click at [216, 410] on icon "Navigate to previous page" at bounding box center [213, 408] width 9 height 9
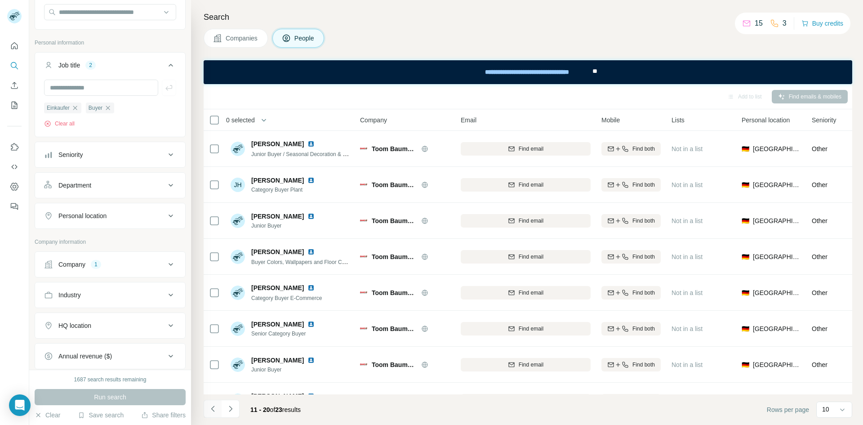
click at [216, 410] on icon "Navigate to previous page" at bounding box center [213, 408] width 9 height 9
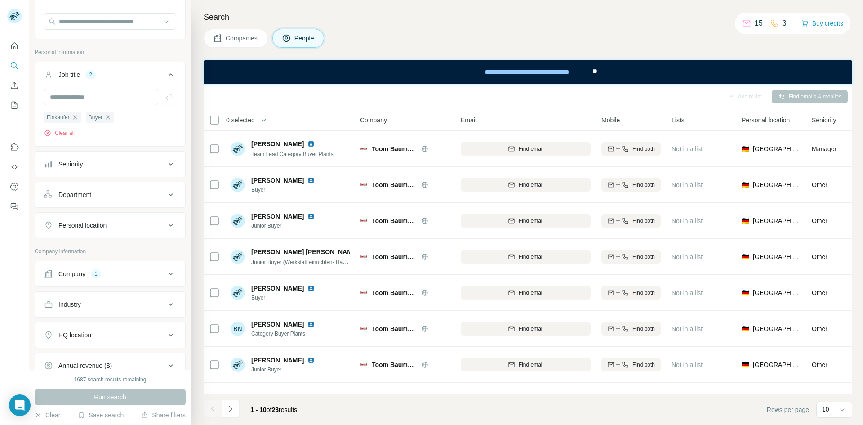
scroll to position [180, 0]
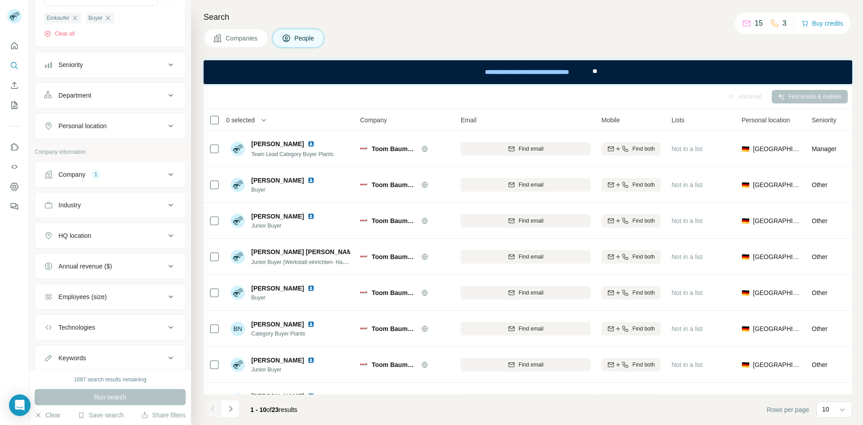
click at [138, 179] on button "Company 1" at bounding box center [110, 175] width 150 height 22
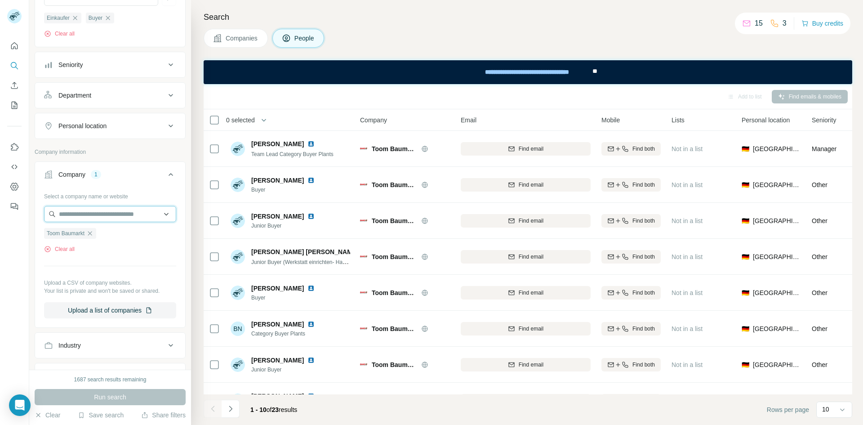
click at [101, 214] on input "text" at bounding box center [110, 214] width 132 height 16
type input "****"
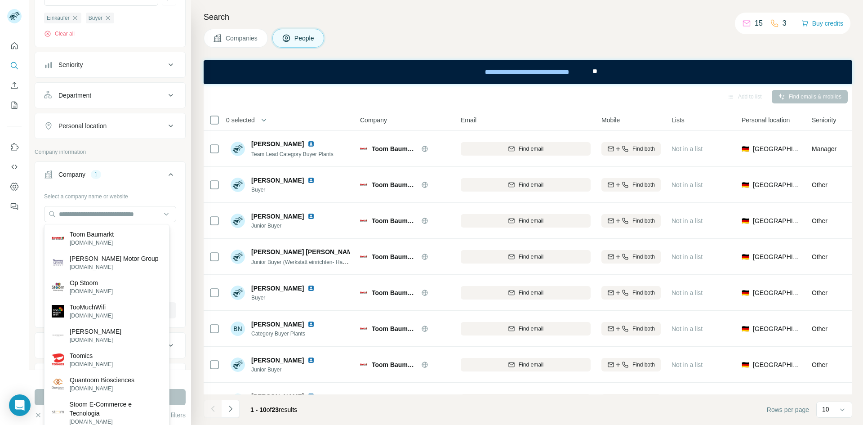
click at [31, 229] on div "New search Hide Company lookalikes Find companies similar to one you've success…" at bounding box center [110, 185] width 162 height 370
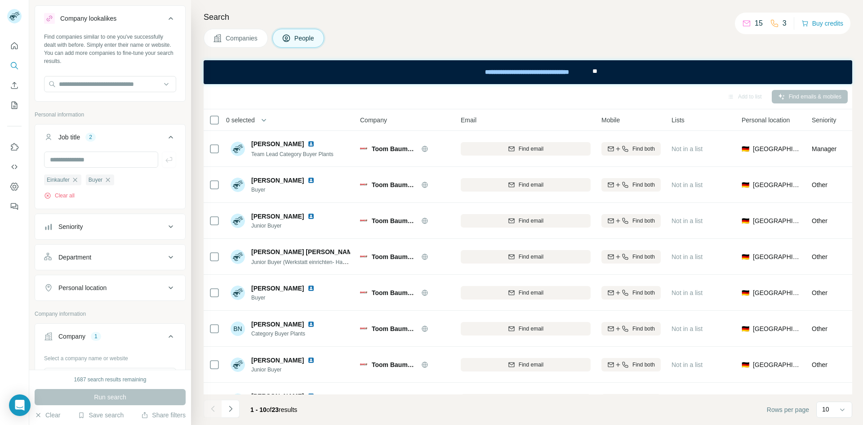
scroll to position [0, 0]
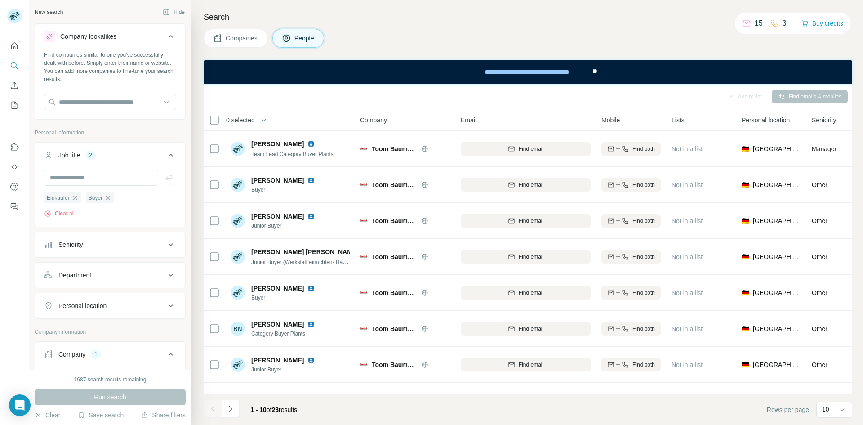
click at [85, 252] on button "Seniority" at bounding box center [110, 245] width 150 height 22
click at [77, 197] on icon "button" at bounding box center [74, 197] width 7 height 7
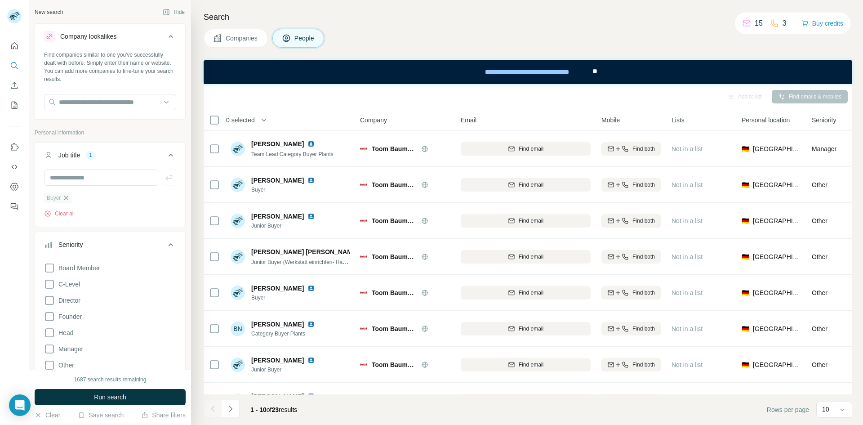
click at [68, 199] on icon "button" at bounding box center [65, 197] width 7 height 7
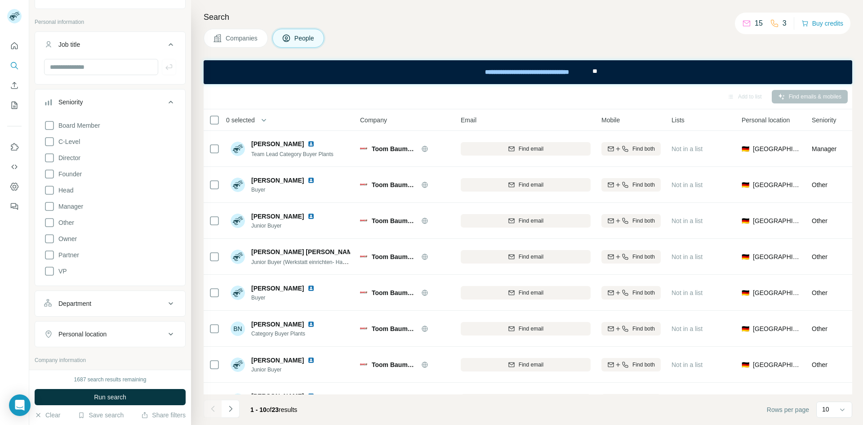
scroll to position [135, 0]
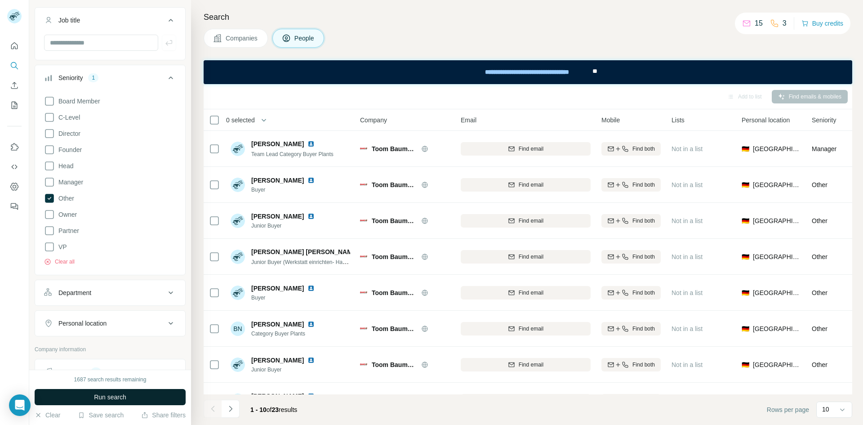
click at [112, 389] on button "Run search" at bounding box center [110, 397] width 151 height 16
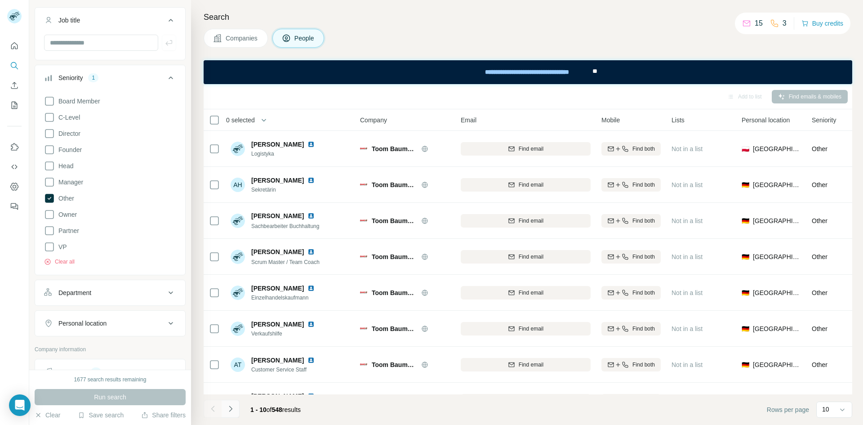
click at [233, 409] on icon "Navigate to next page" at bounding box center [230, 408] width 9 height 9
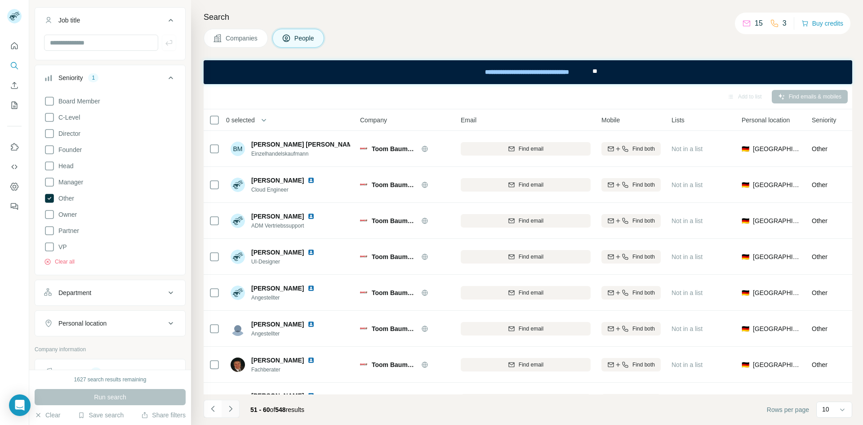
click at [233, 409] on icon "Navigate to next page" at bounding box center [230, 408] width 9 height 9
click at [233, 403] on button "Navigate to next page" at bounding box center [231, 409] width 18 height 18
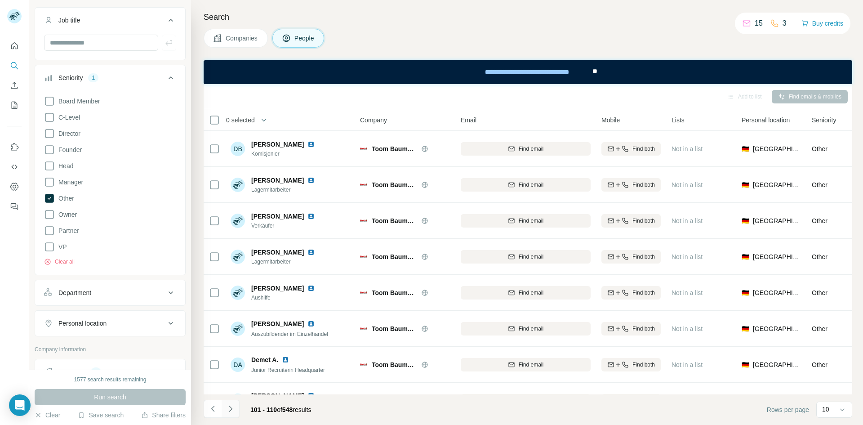
click at [233, 403] on button "Navigate to next page" at bounding box center [231, 409] width 18 height 18
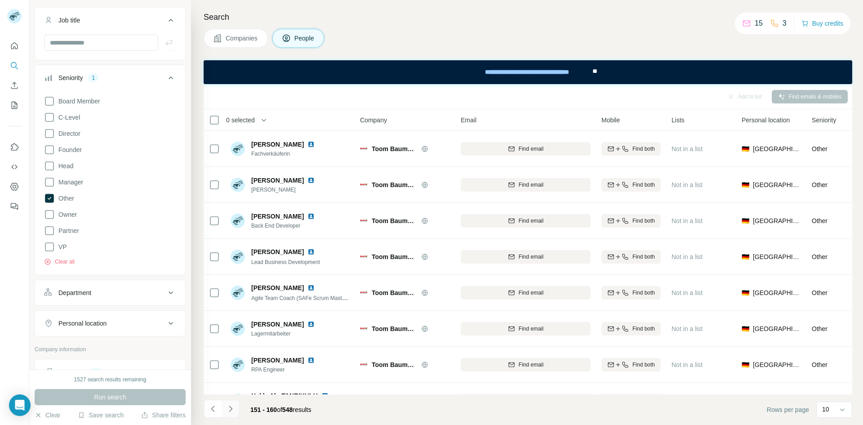
click at [233, 403] on button "Navigate to next page" at bounding box center [231, 409] width 18 height 18
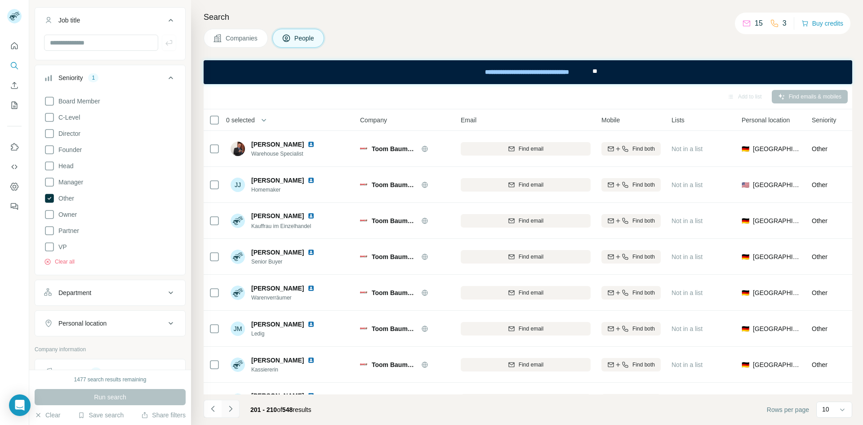
click at [233, 403] on button "Navigate to next page" at bounding box center [231, 409] width 18 height 18
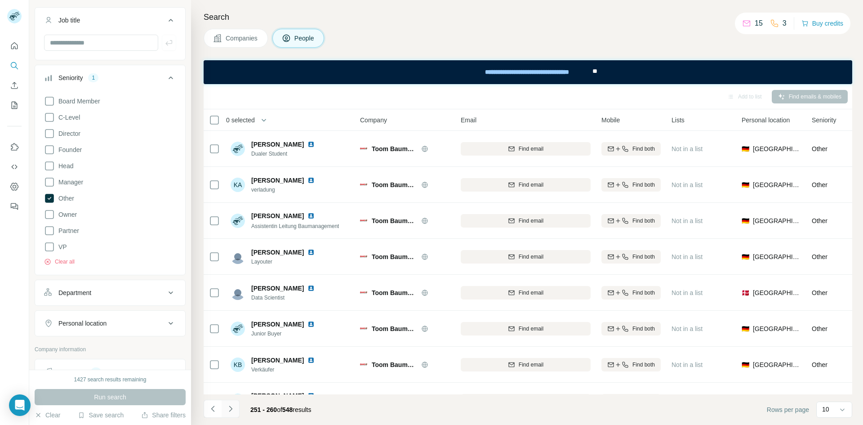
click at [233, 403] on button "Navigate to next page" at bounding box center [231, 409] width 18 height 18
click at [232, 406] on icon "Navigate to next page" at bounding box center [230, 408] width 9 height 9
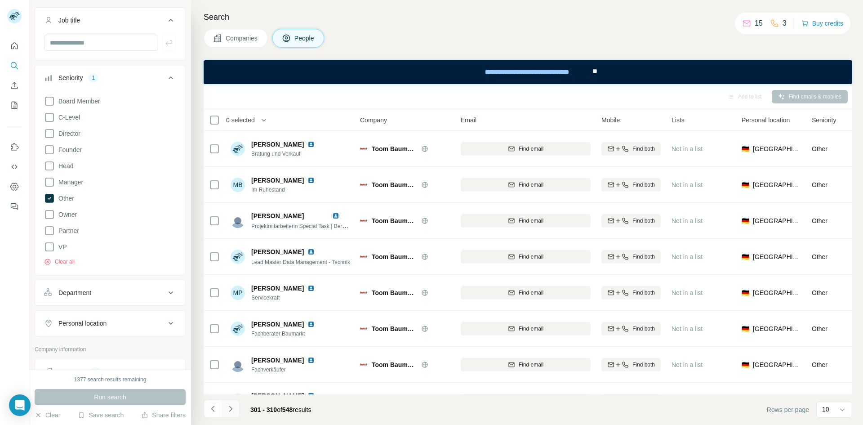
click at [232, 406] on icon "Navigate to next page" at bounding box center [230, 408] width 9 height 9
click at [215, 408] on icon "Navigate to previous page" at bounding box center [213, 408] width 9 height 9
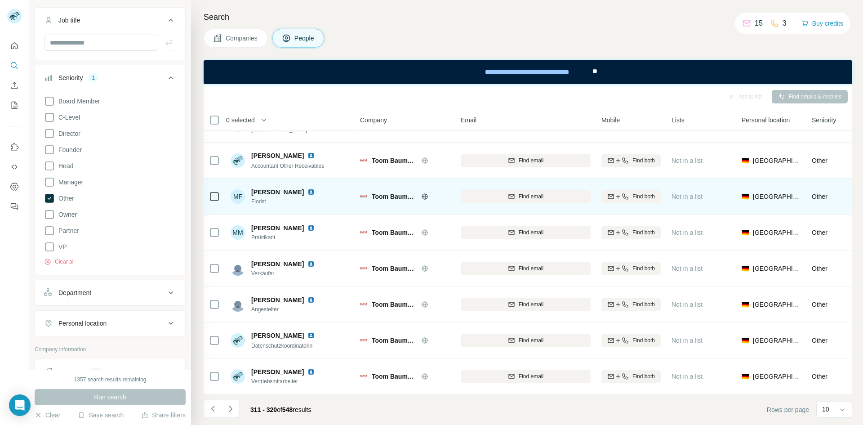
scroll to position [101, 0]
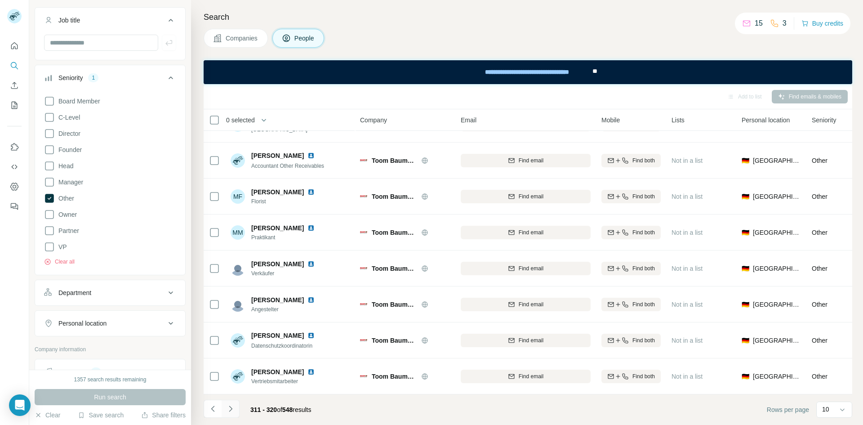
click at [230, 413] on button "Navigate to next page" at bounding box center [231, 409] width 18 height 18
click at [232, 407] on icon "Navigate to next page" at bounding box center [230, 408] width 9 height 9
click at [232, 408] on icon "Navigate to next page" at bounding box center [230, 408] width 9 height 9
click at [232, 402] on button "Navigate to next page" at bounding box center [231, 409] width 18 height 18
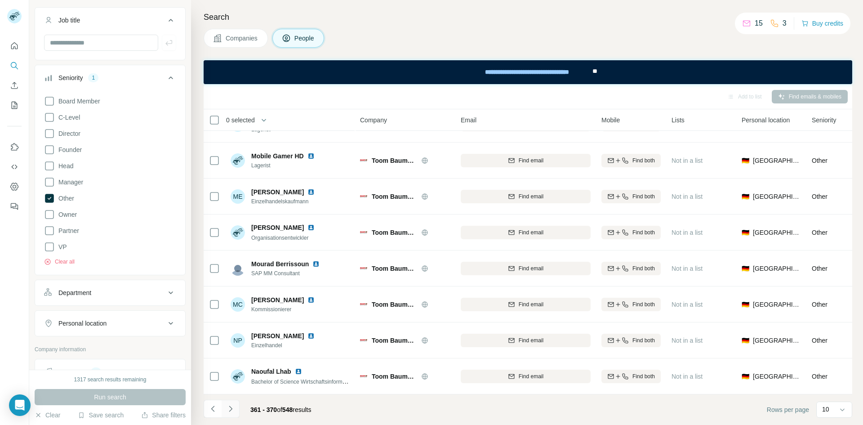
click at [234, 403] on button "Navigate to next page" at bounding box center [231, 409] width 18 height 18
click at [233, 404] on button "Navigate to next page" at bounding box center [231, 409] width 18 height 18
click at [233, 404] on icon "Navigate to next page" at bounding box center [230, 408] width 9 height 9
click at [234, 407] on icon "Navigate to next page" at bounding box center [230, 408] width 9 height 9
click at [232, 404] on icon "Navigate to next page" at bounding box center [230, 408] width 9 height 9
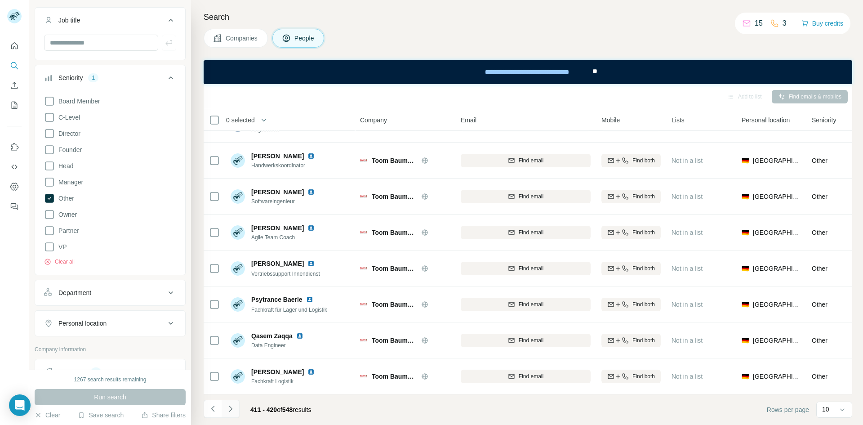
click at [232, 411] on icon "Navigate to next page" at bounding box center [230, 408] width 9 height 9
click at [228, 410] on icon "Navigate to next page" at bounding box center [230, 408] width 9 height 9
click at [234, 412] on icon "Navigate to next page" at bounding box center [230, 408] width 9 height 9
click at [236, 411] on button "Navigate to next page" at bounding box center [231, 409] width 18 height 18
click at [233, 407] on icon "Navigate to next page" at bounding box center [230, 408] width 9 height 9
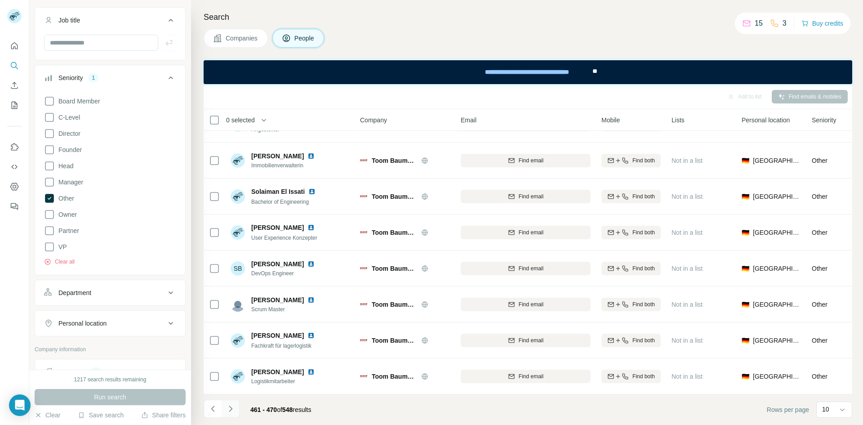
click at [235, 407] on button "Navigate to next page" at bounding box center [231, 409] width 18 height 18
click at [52, 200] on icon at bounding box center [49, 198] width 9 height 9
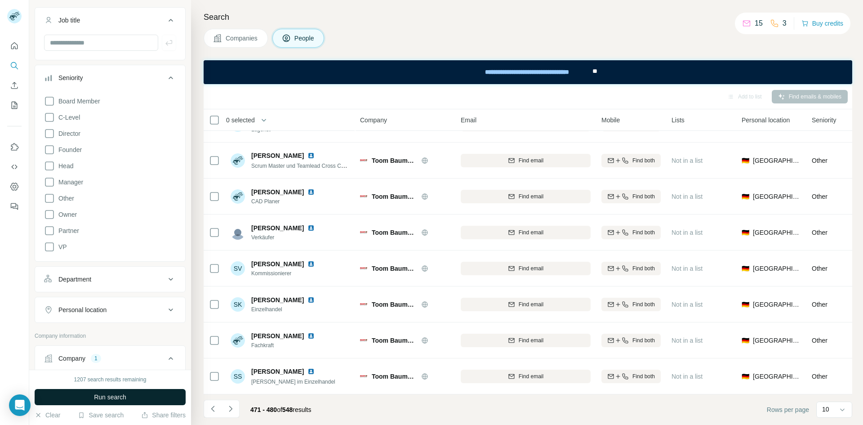
click at [122, 400] on span "Run search" at bounding box center [110, 396] width 32 height 9
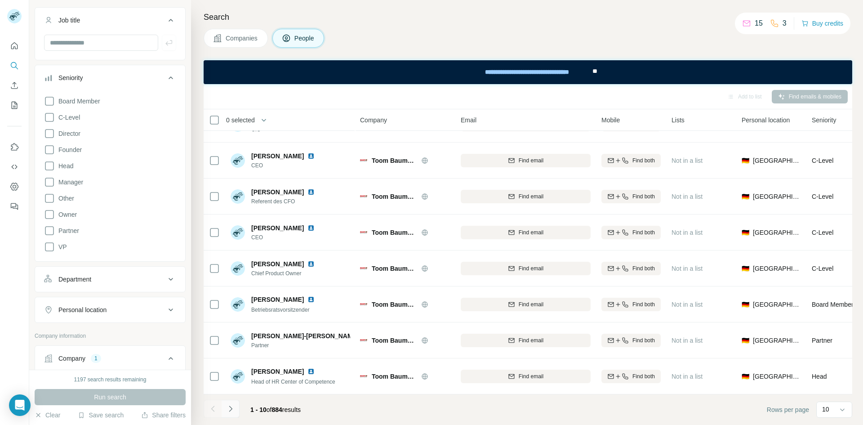
click at [233, 410] on icon "Navigate to next page" at bounding box center [230, 408] width 9 height 9
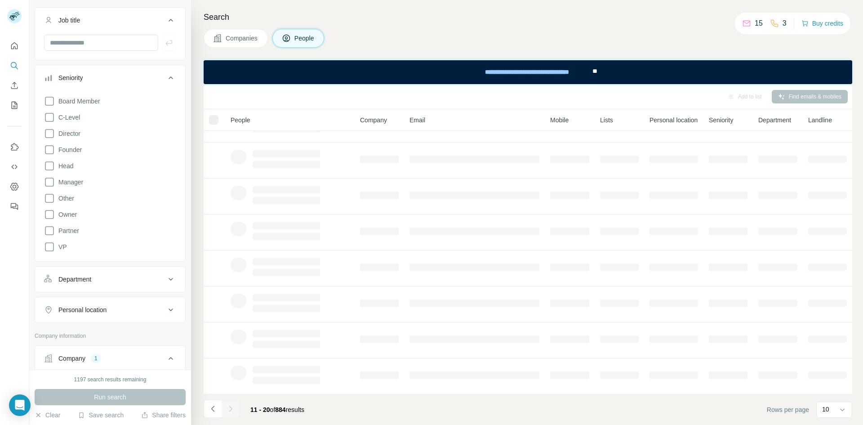
click at [233, 410] on icon "Navigate to next page" at bounding box center [230, 408] width 9 height 9
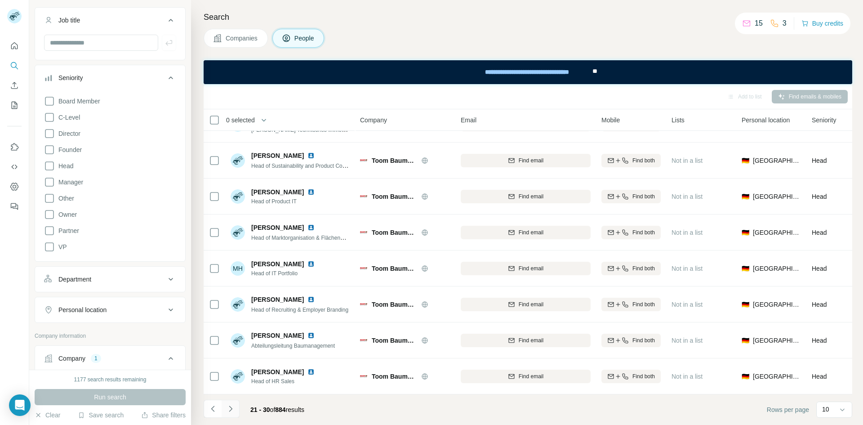
click at [233, 410] on icon "Navigate to next page" at bounding box center [230, 408] width 9 height 9
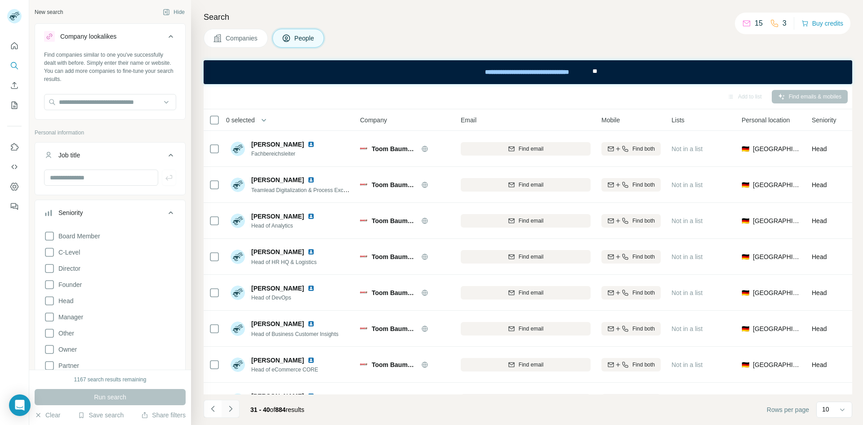
click at [233, 413] on icon "Navigate to next page" at bounding box center [230, 408] width 9 height 9
click at [233, 412] on icon "Navigate to next page" at bounding box center [230, 408] width 9 height 9
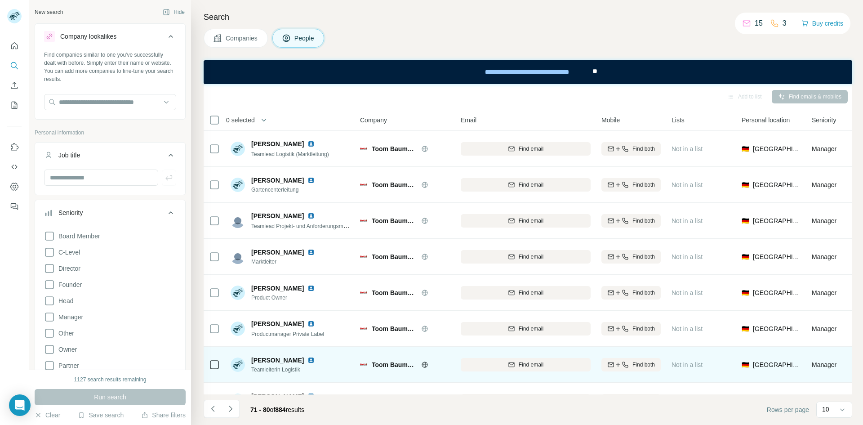
scroll to position [101, 0]
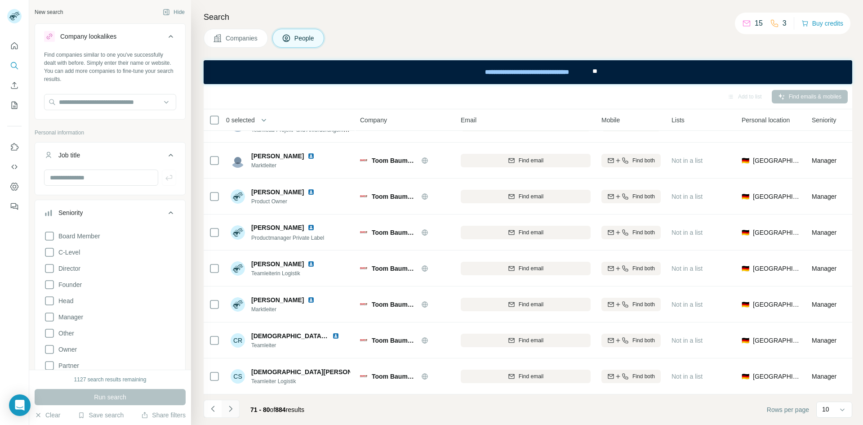
click at [232, 406] on icon "Navigate to next page" at bounding box center [230, 408] width 9 height 9
click at [231, 406] on icon "Navigate to next page" at bounding box center [230, 408] width 9 height 9
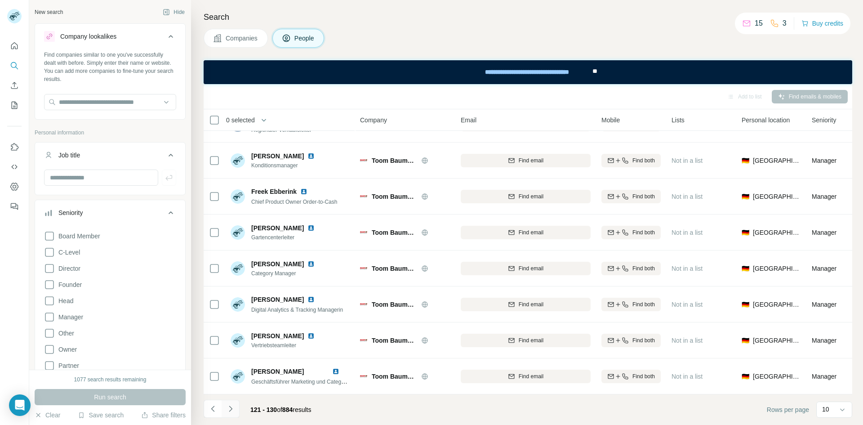
click at [231, 406] on icon "Navigate to next page" at bounding box center [230, 408] width 9 height 9
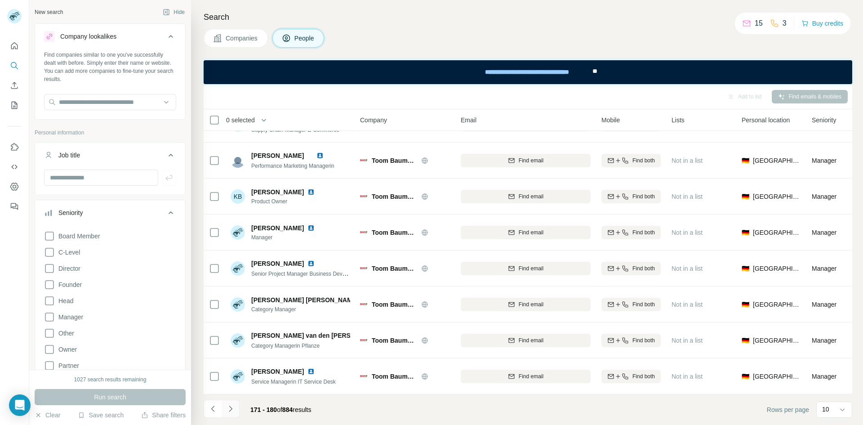
click at [231, 406] on icon "Navigate to next page" at bounding box center [230, 408] width 9 height 9
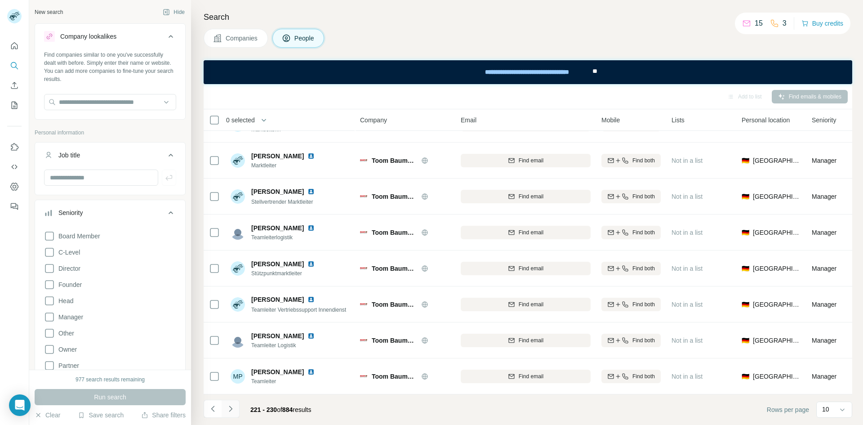
click at [231, 406] on icon "Navigate to next page" at bounding box center [230, 408] width 9 height 9
click at [231, 407] on icon "Navigate to next page" at bounding box center [230, 408] width 9 height 9
click at [234, 413] on icon "Navigate to next page" at bounding box center [230, 408] width 9 height 9
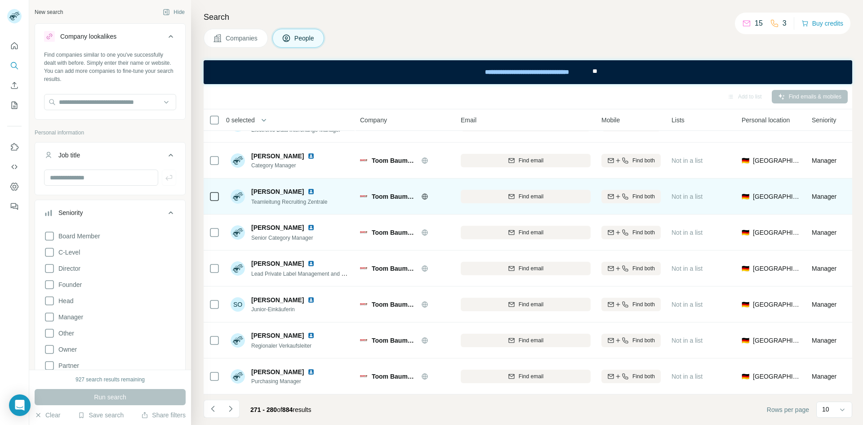
scroll to position [0, 0]
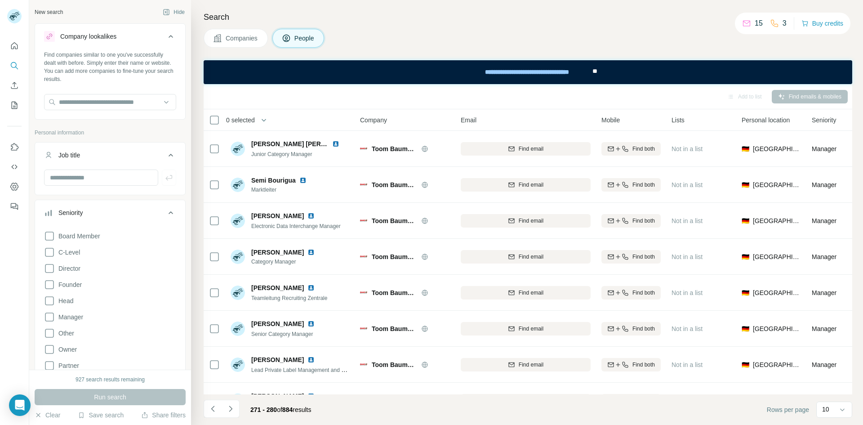
click at [101, 92] on div "Find companies similar to one you've successfully dealt with before. Simply ent…" at bounding box center [110, 84] width 150 height 67
click at [101, 98] on input "text" at bounding box center [110, 102] width 132 height 16
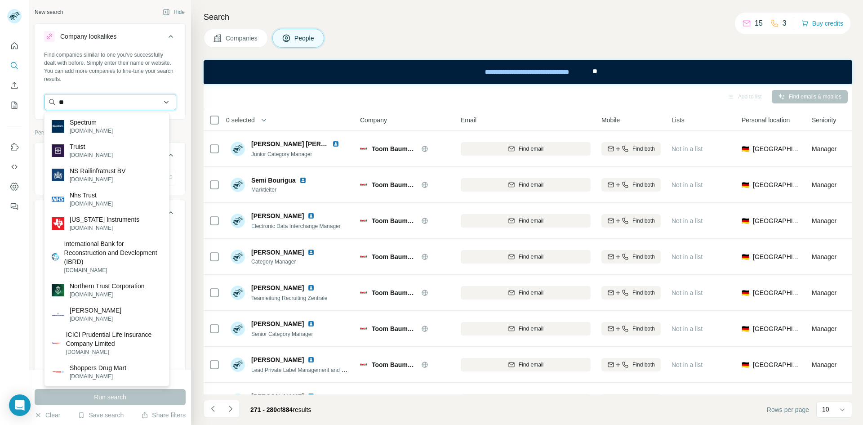
click at [113, 107] on input "**" at bounding box center [110, 102] width 132 height 16
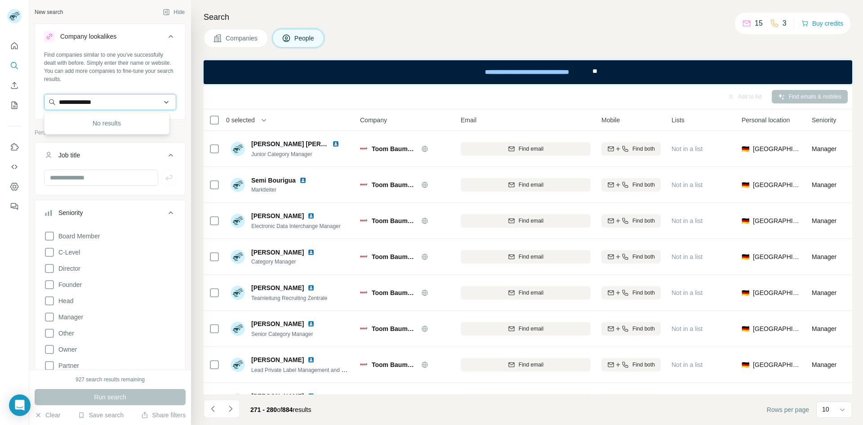
type input "**********"
click at [105, 82] on div "Find companies similar to one you've successfully dealt with before. Simply ent…" at bounding box center [110, 67] width 132 height 32
click at [101, 98] on input "text" at bounding box center [110, 102] width 132 height 16
click at [101, 174] on input "text" at bounding box center [101, 177] width 114 height 16
click at [104, 144] on button "Job title" at bounding box center [110, 156] width 150 height 25
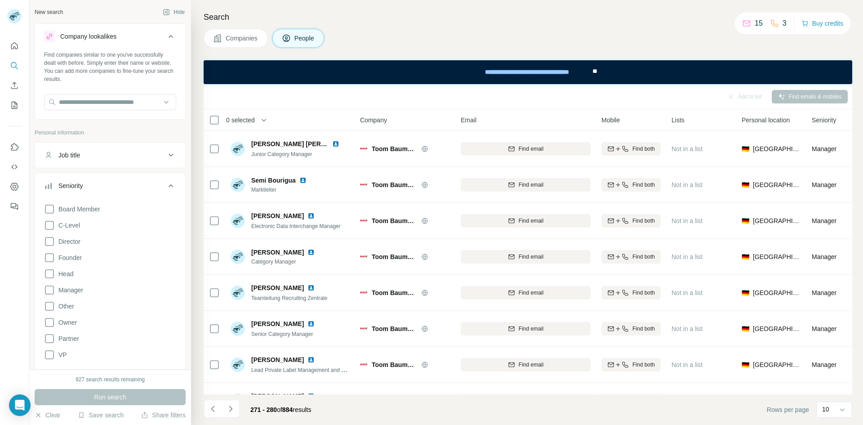
click at [104, 179] on button "Seniority" at bounding box center [110, 187] width 150 height 25
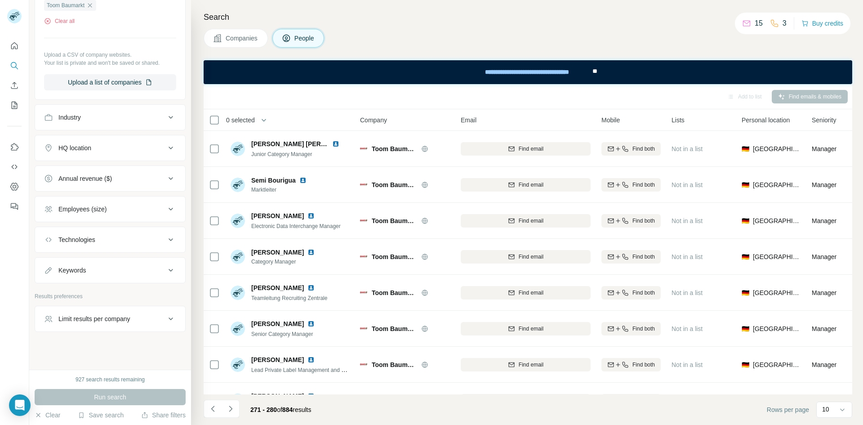
scroll to position [352, 0]
drag, startPoint x: 240, startPoint y: 46, endPoint x: 61, endPoint y: 10, distance: 182.5
click at [240, 46] on button "Companies" at bounding box center [236, 38] width 64 height 19
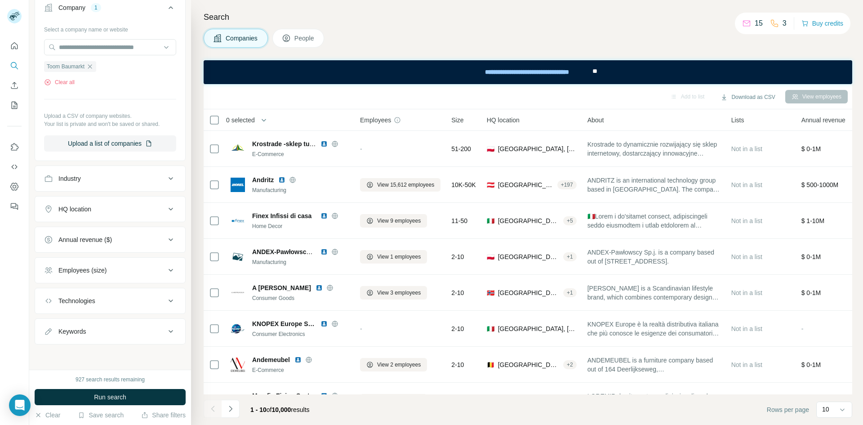
scroll to position [147, 0]
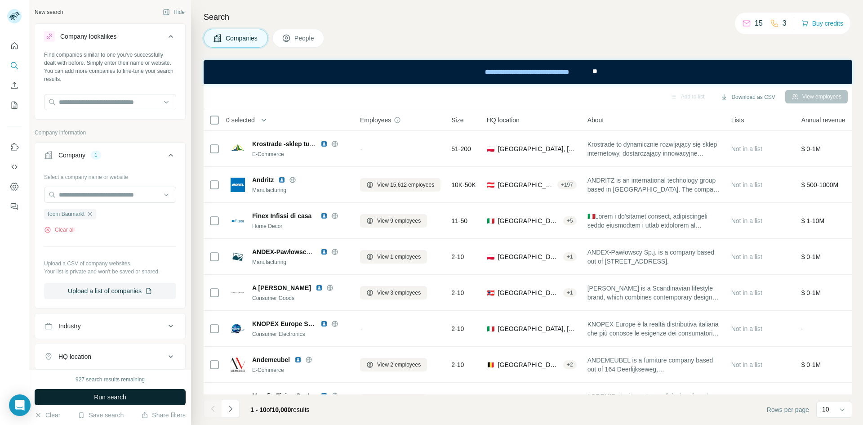
click at [120, 401] on button "Run search" at bounding box center [110, 397] width 151 height 16
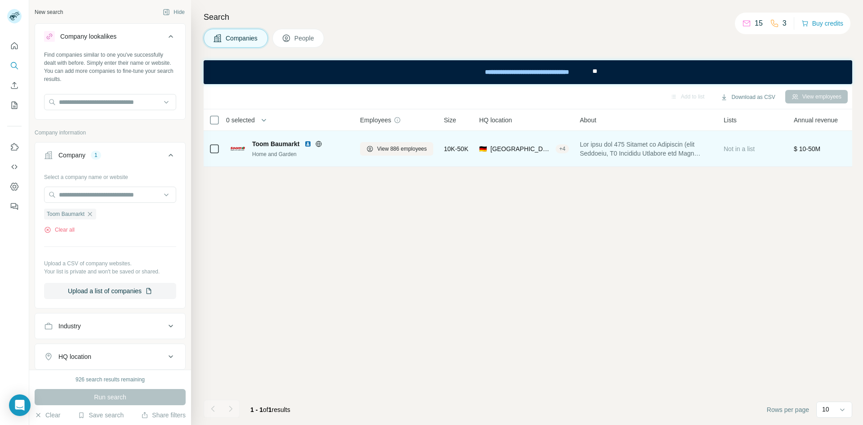
click at [281, 144] on span "Toom Baumarkt" at bounding box center [276, 143] width 48 height 9
click at [381, 148] on span "View 886 employees" at bounding box center [402, 149] width 50 height 8
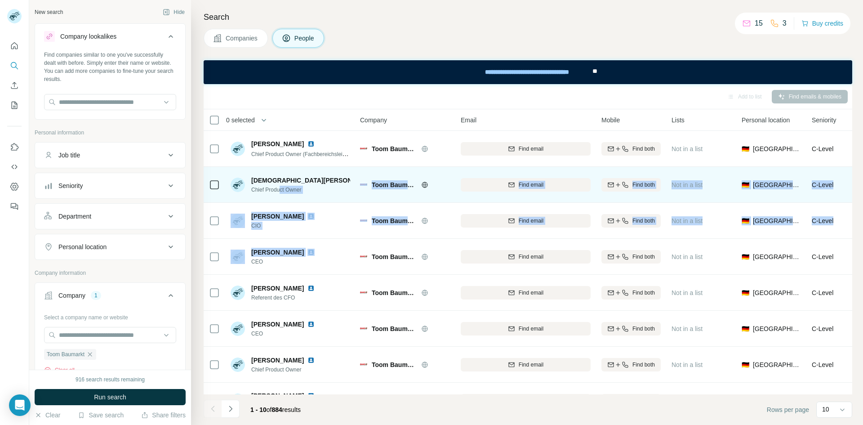
drag, startPoint x: 251, startPoint y: 260, endPoint x: 280, endPoint y: 188, distance: 77.5
click at [0, 0] on tbody "[PERSON_NAME] Chief Product Owner (Fachbereichsleiter) Toom Baumarkt Find email…" at bounding box center [0, 0] width 0 height 0
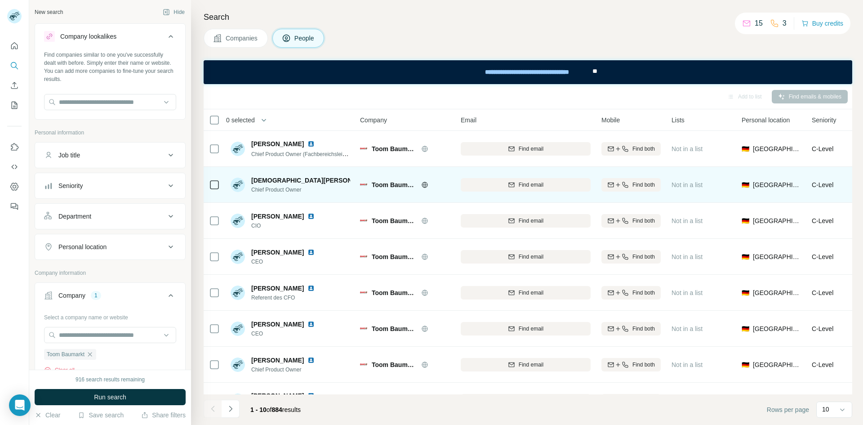
click at [274, 192] on span "Chief Product Owner" at bounding box center [300, 190] width 99 height 8
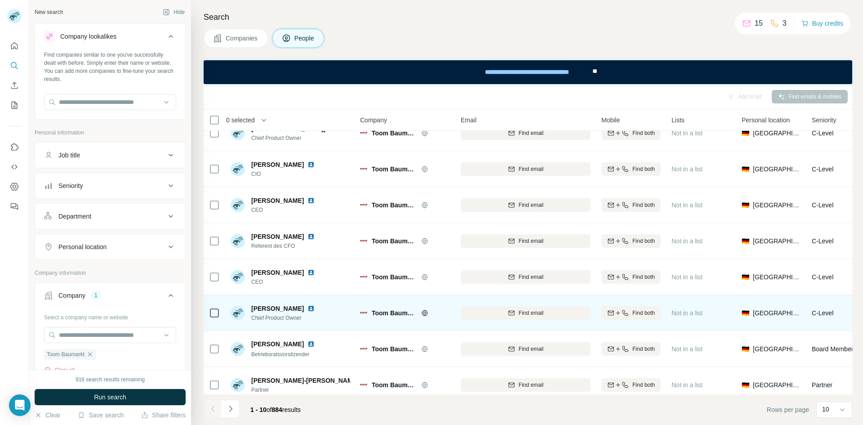
scroll to position [101, 0]
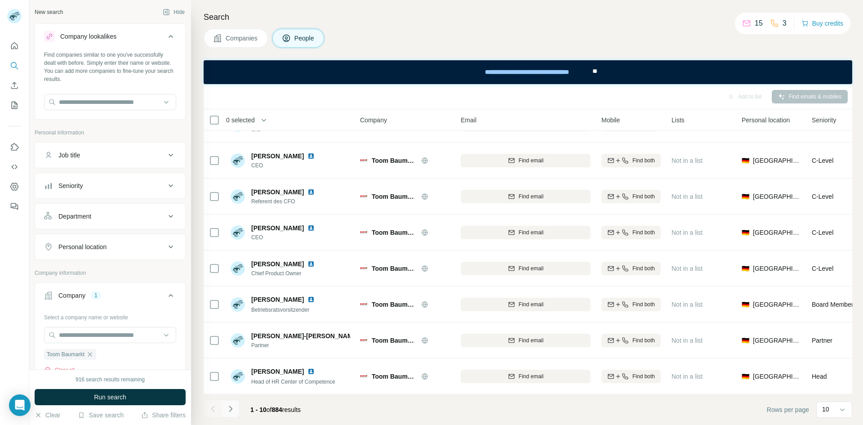
click at [233, 409] on icon "Navigate to next page" at bounding box center [230, 408] width 9 height 9
